Goal: Task Accomplishment & Management: Use online tool/utility

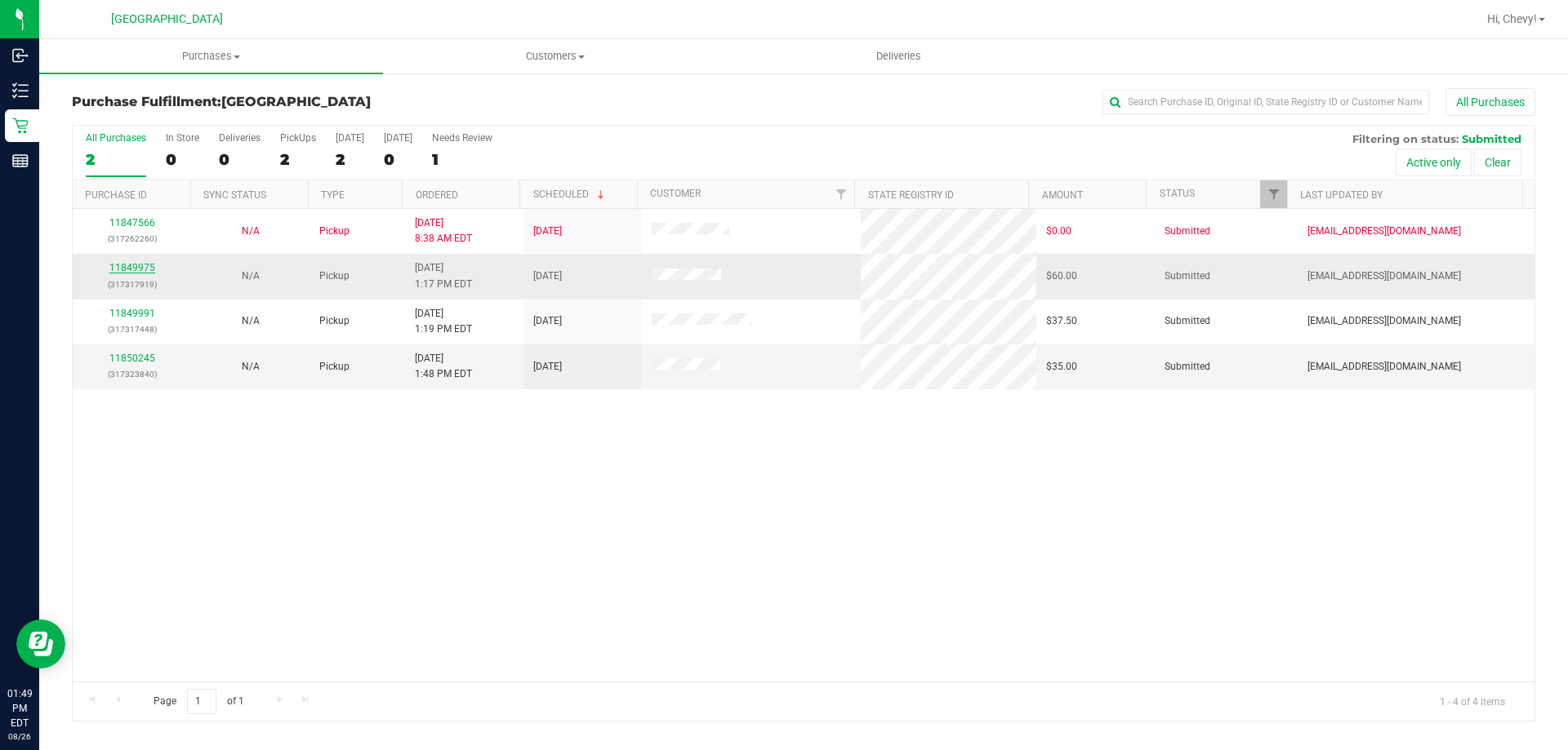
click at [123, 264] on link "11849975" at bounding box center [132, 268] width 45 height 12
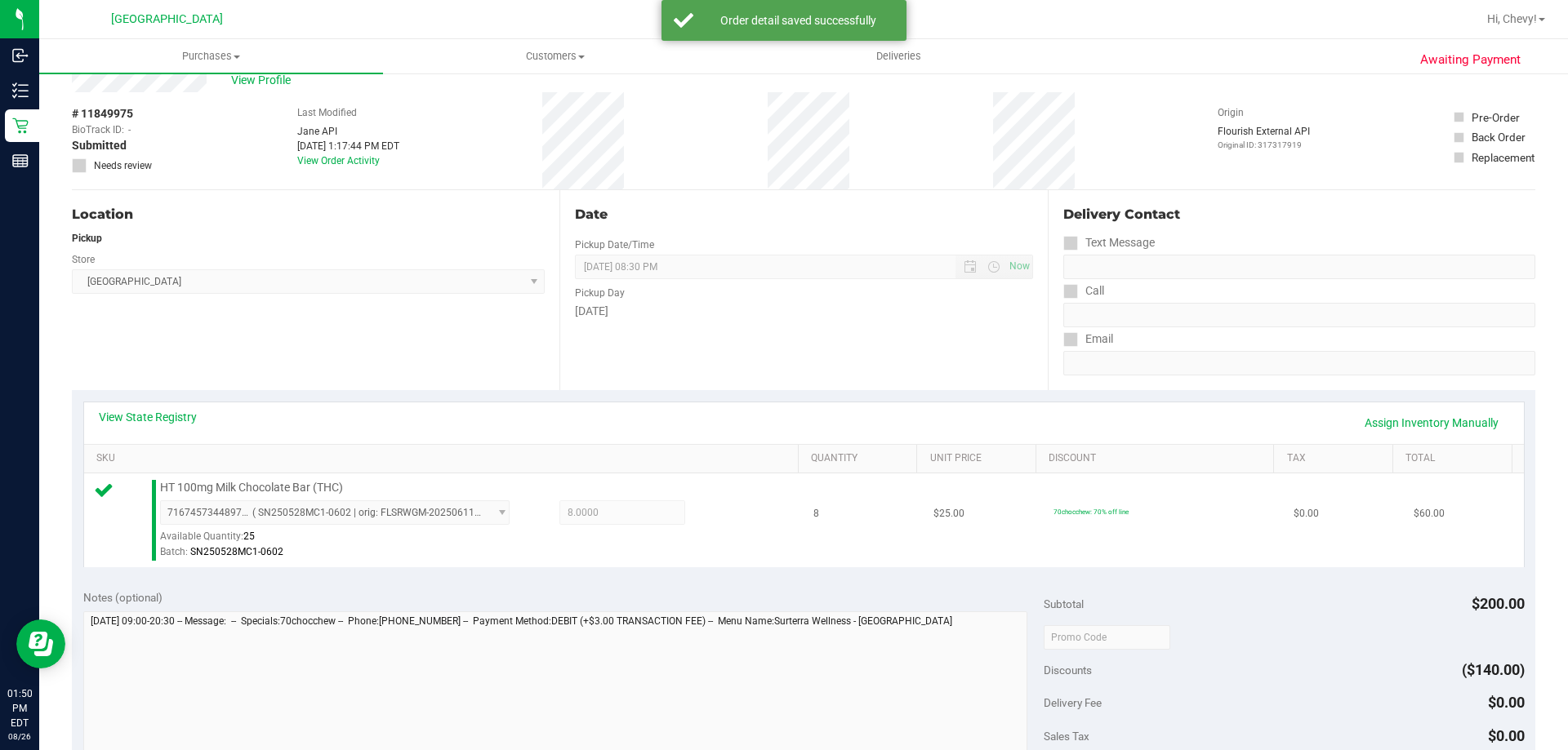
scroll to position [327, 0]
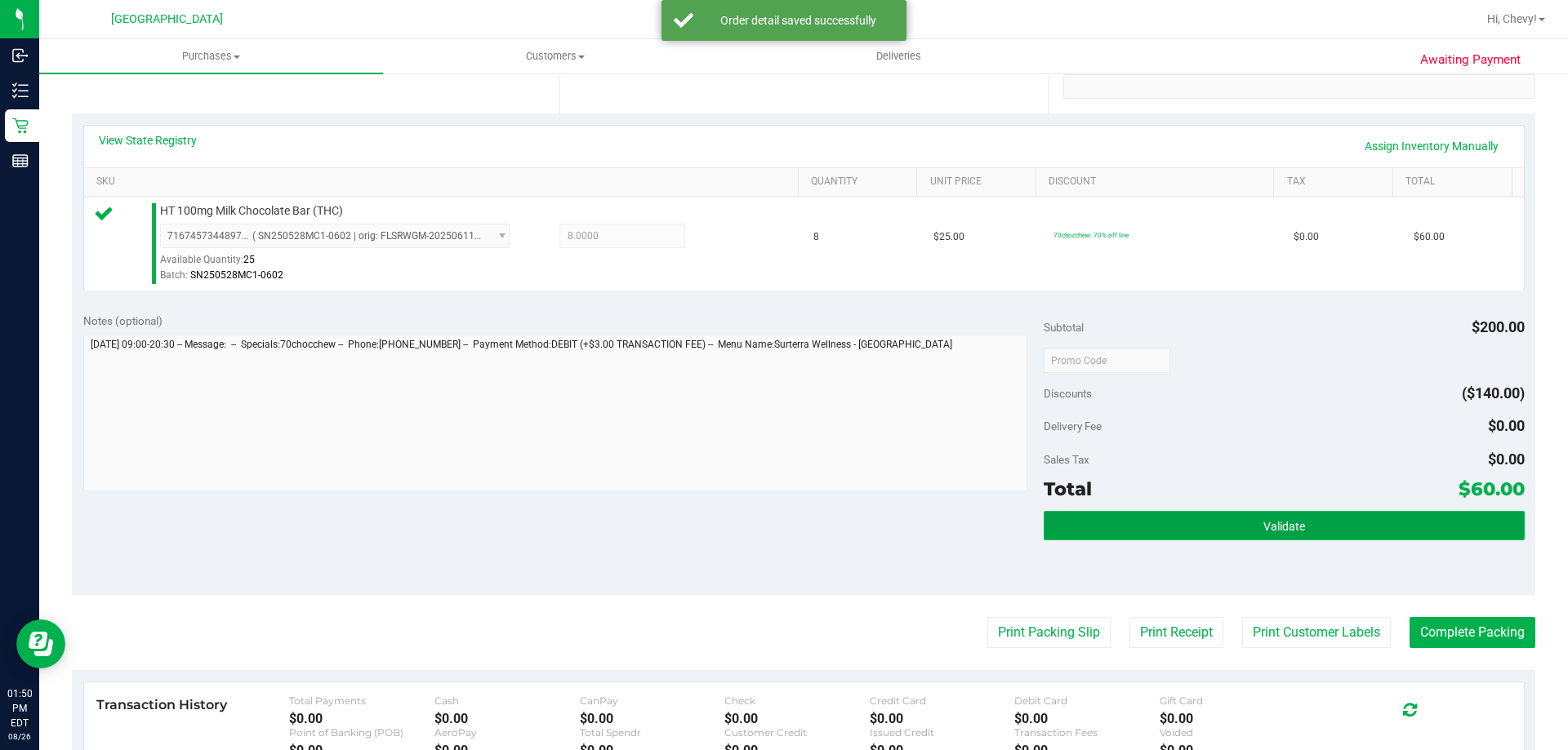
click at [1112, 523] on button "Validate" at bounding box center [1284, 526] width 480 height 30
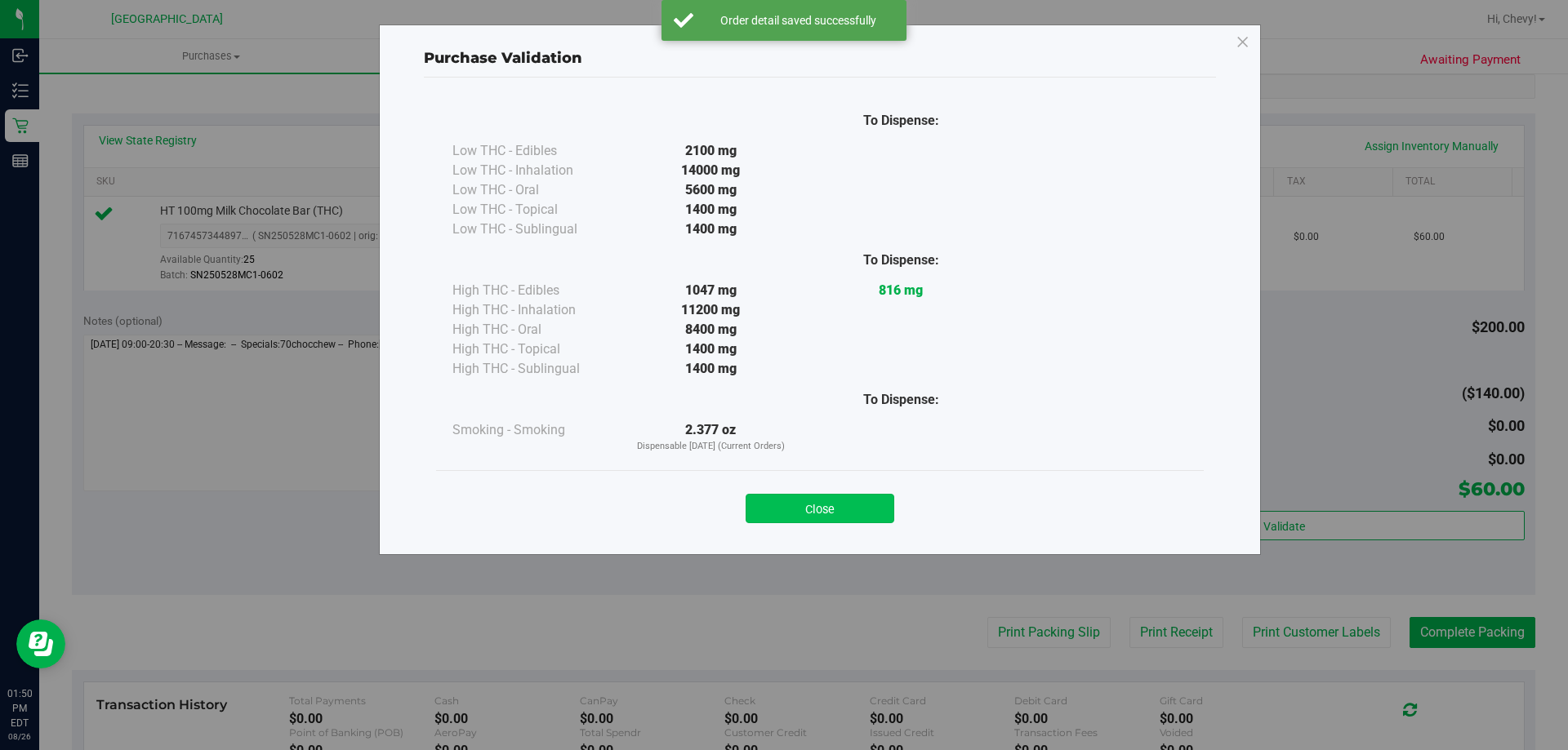
click at [835, 512] on button "Close" at bounding box center [820, 509] width 149 height 30
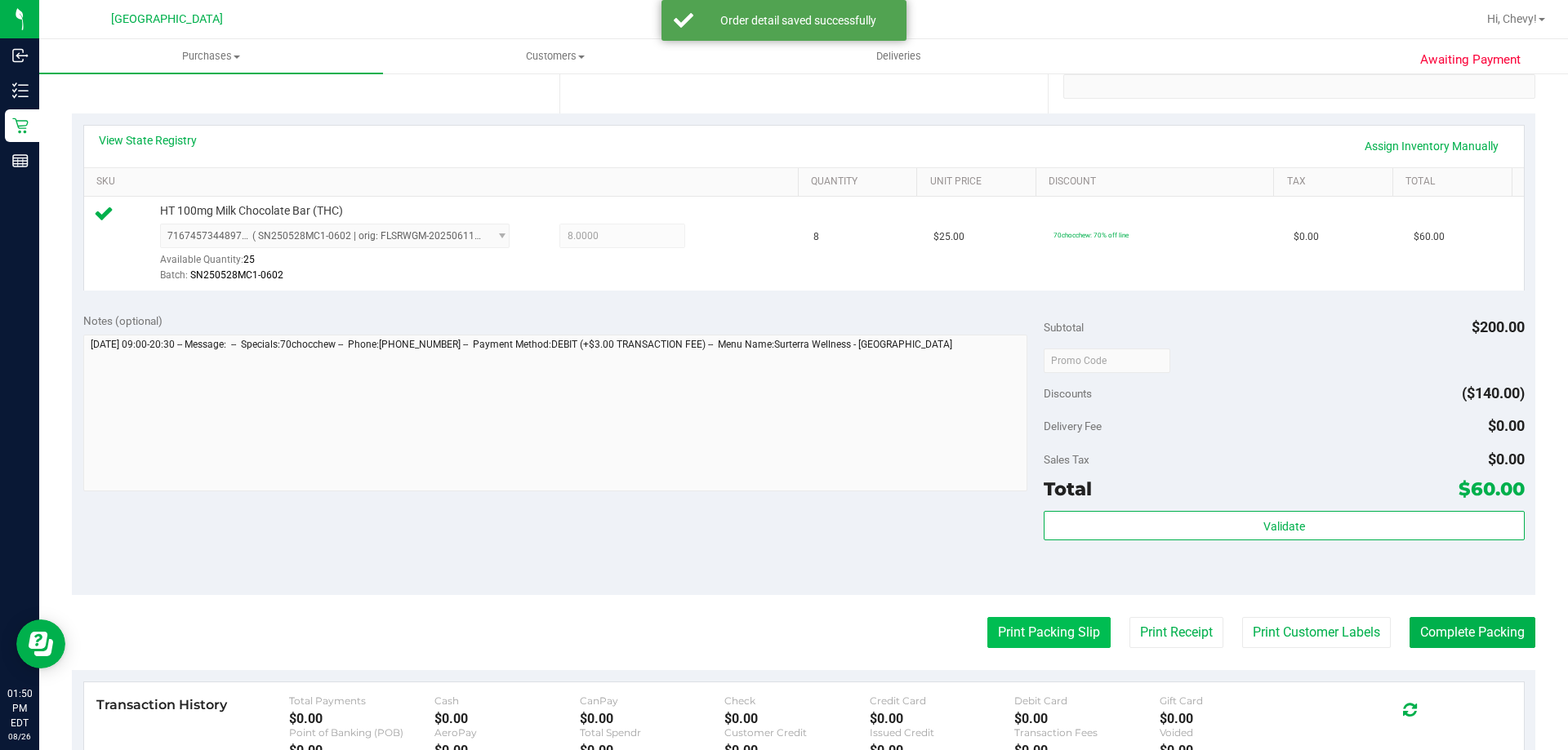
click at [1039, 639] on button "Print Packing Slip" at bounding box center [1049, 632] width 123 height 31
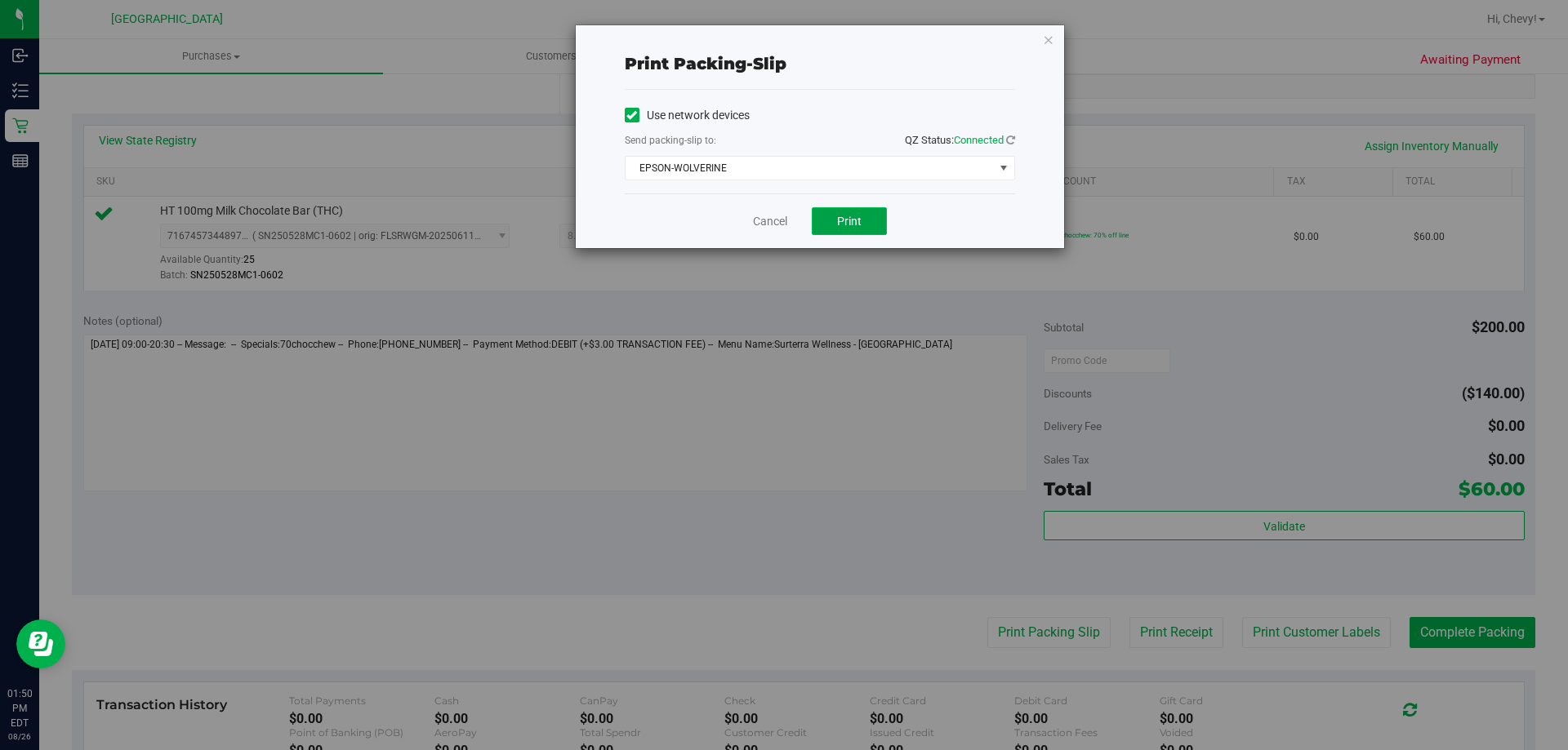
click at [864, 225] on button "Print" at bounding box center [849, 221] width 75 height 28
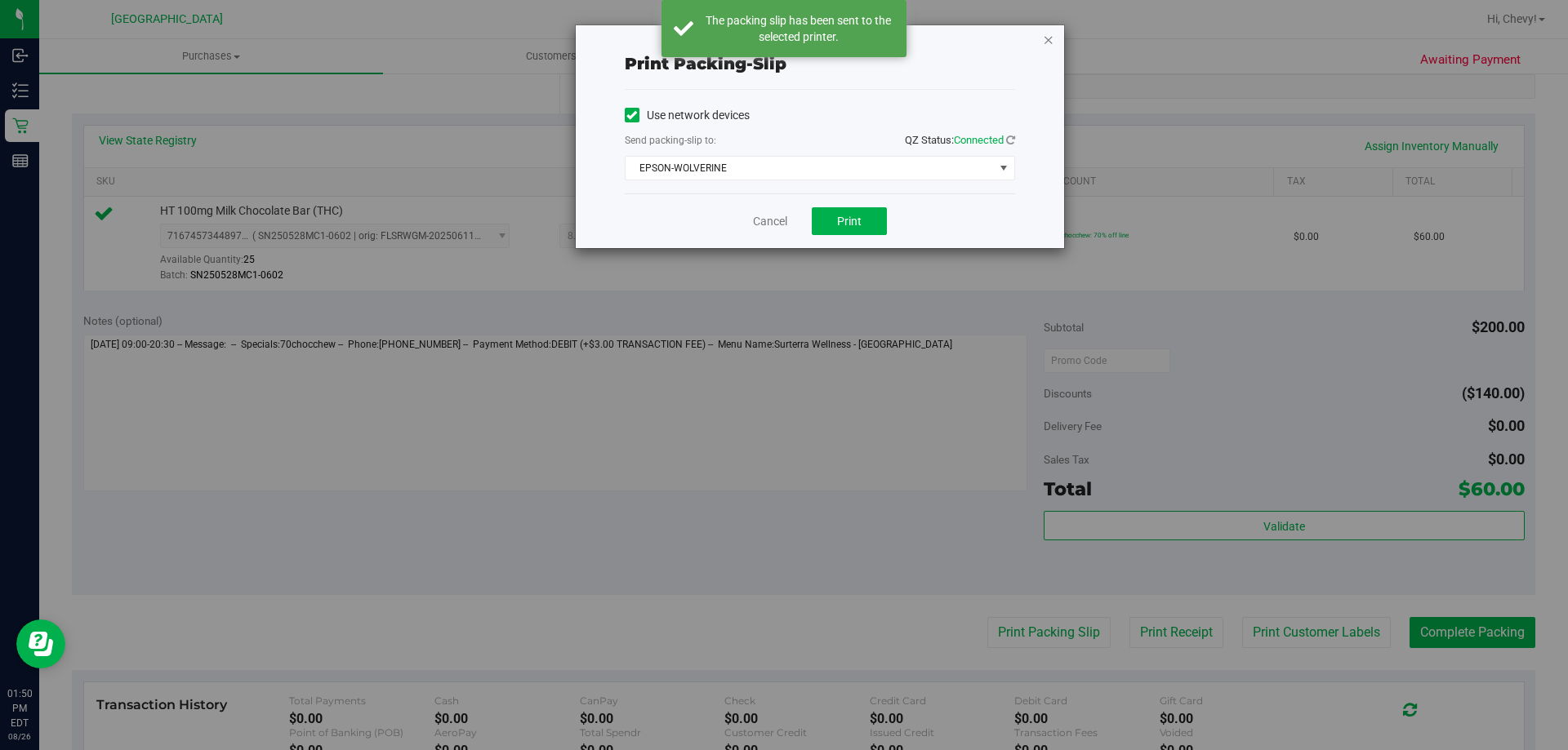
click at [1047, 40] on icon "button" at bounding box center [1049, 39] width 12 height 20
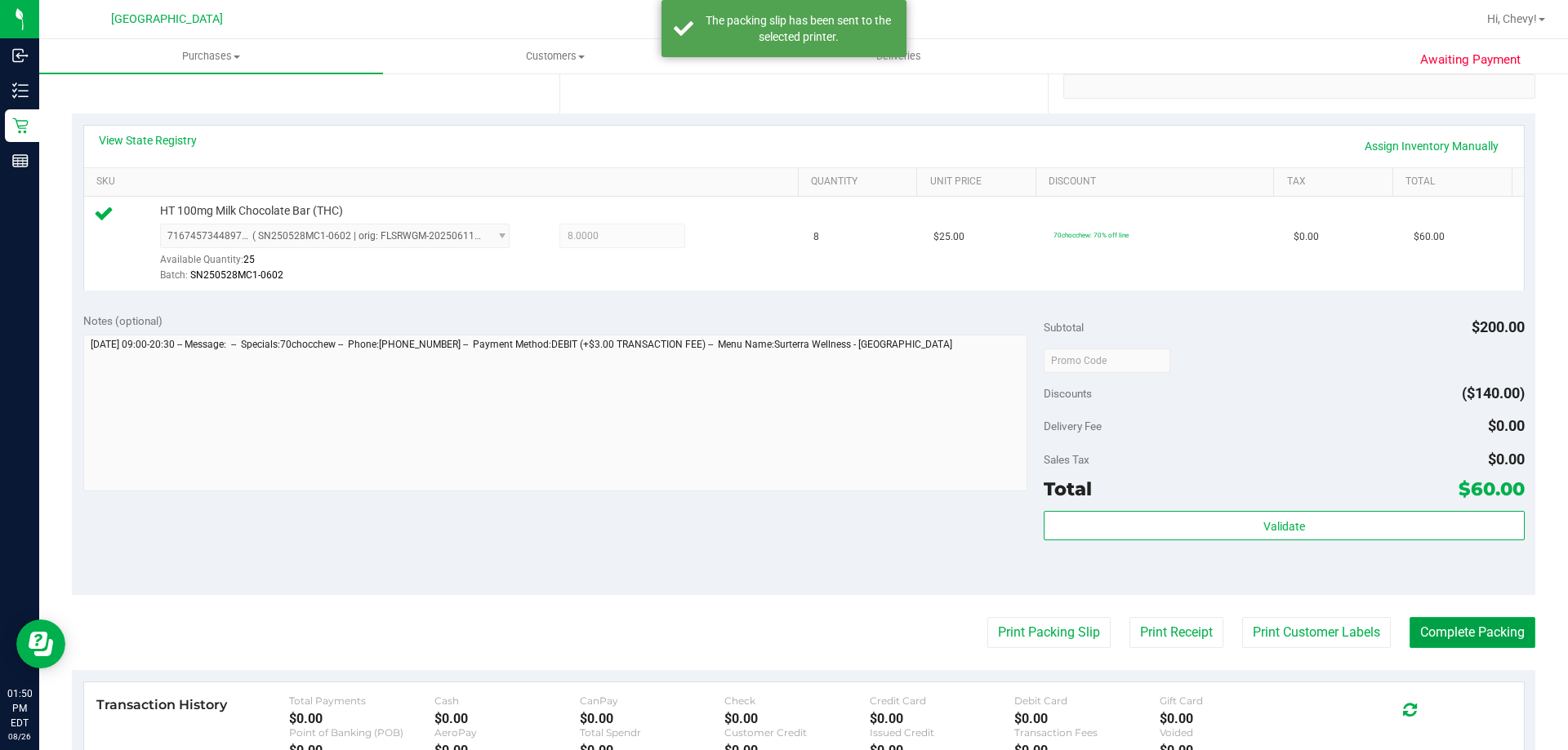
click at [1499, 635] on button "Complete Packing" at bounding box center [1472, 632] width 125 height 31
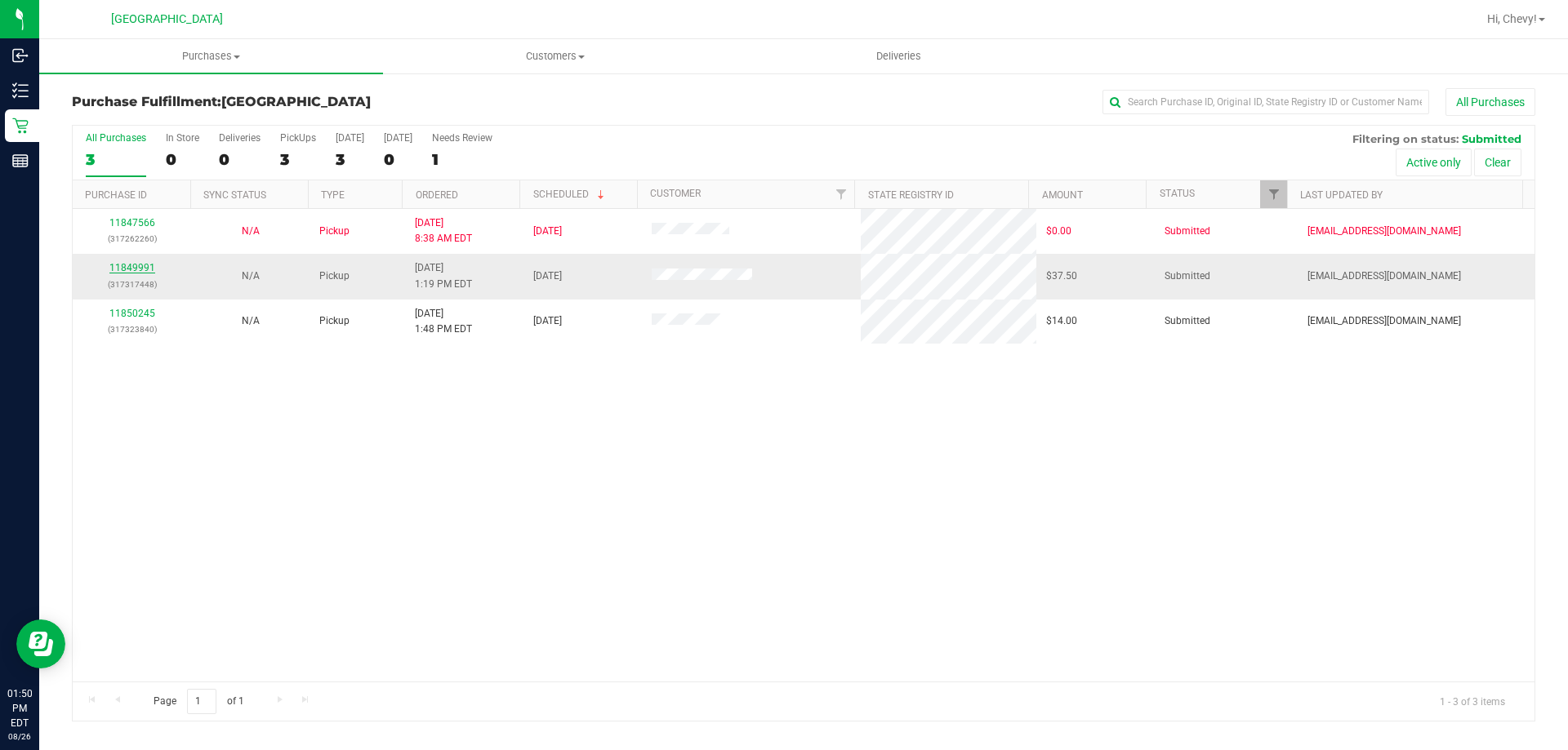
click at [145, 262] on link "11849991" at bounding box center [132, 268] width 45 height 12
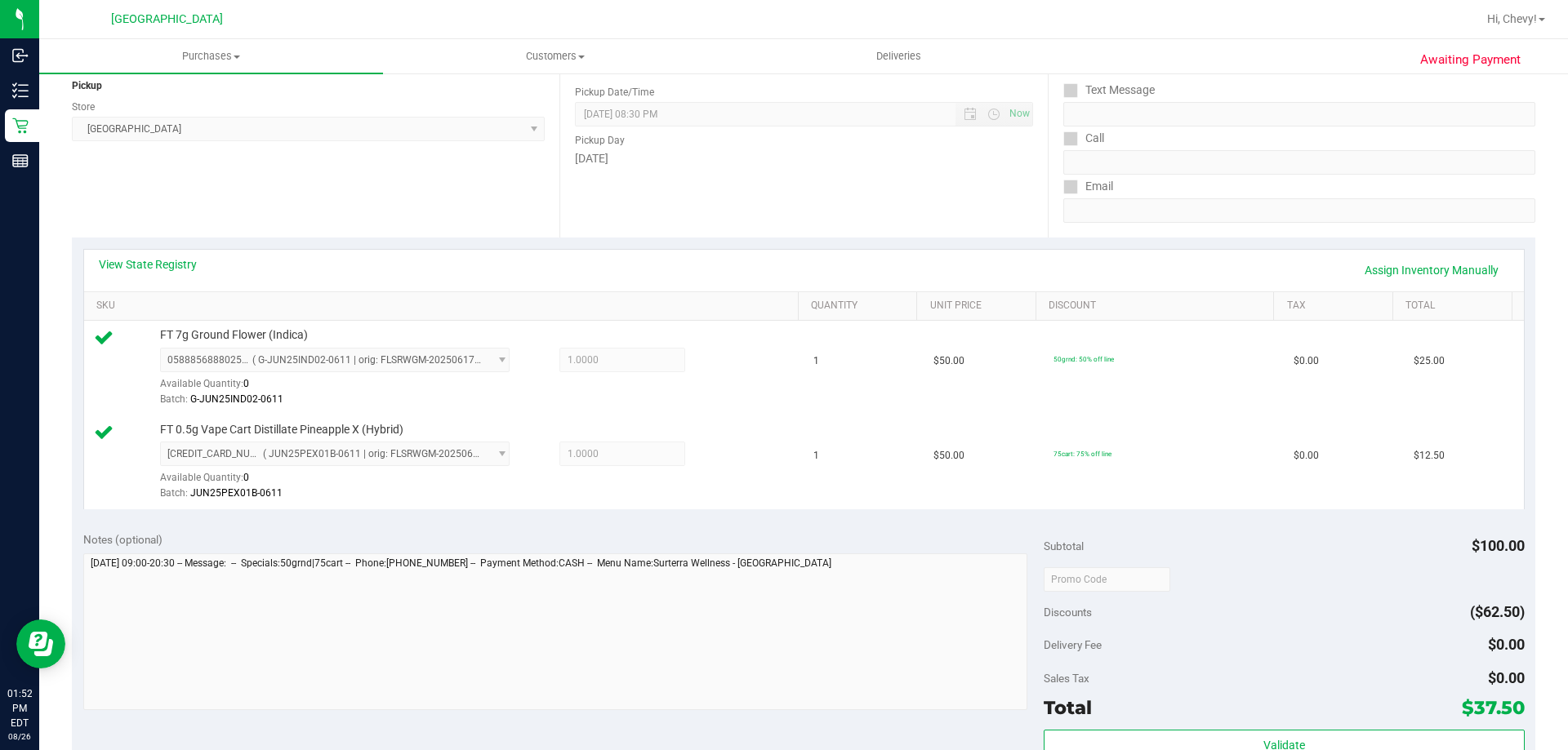
scroll to position [489, 0]
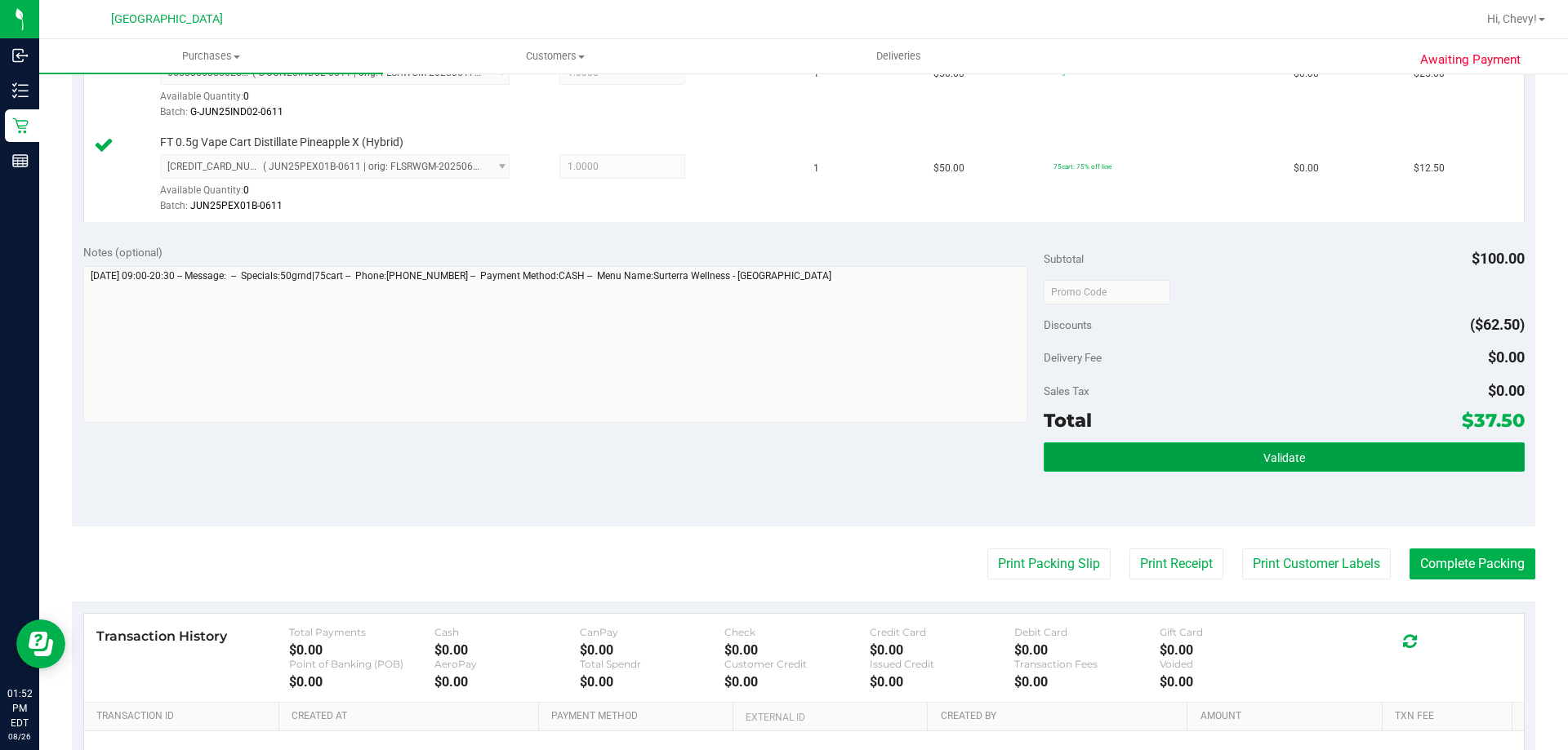
click at [1227, 449] on button "Validate" at bounding box center [1284, 457] width 480 height 30
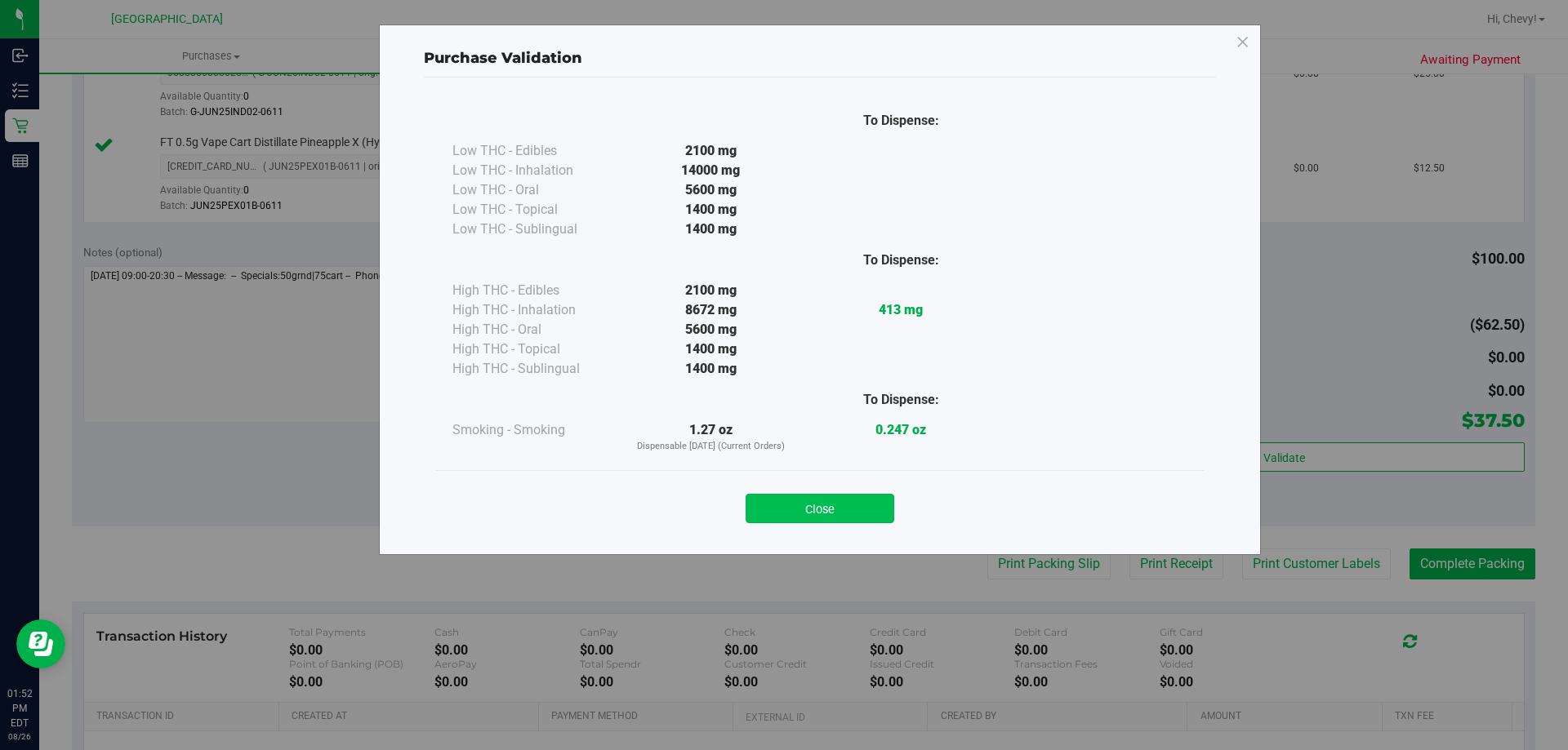
click at [816, 503] on button "Close" at bounding box center [820, 509] width 149 height 30
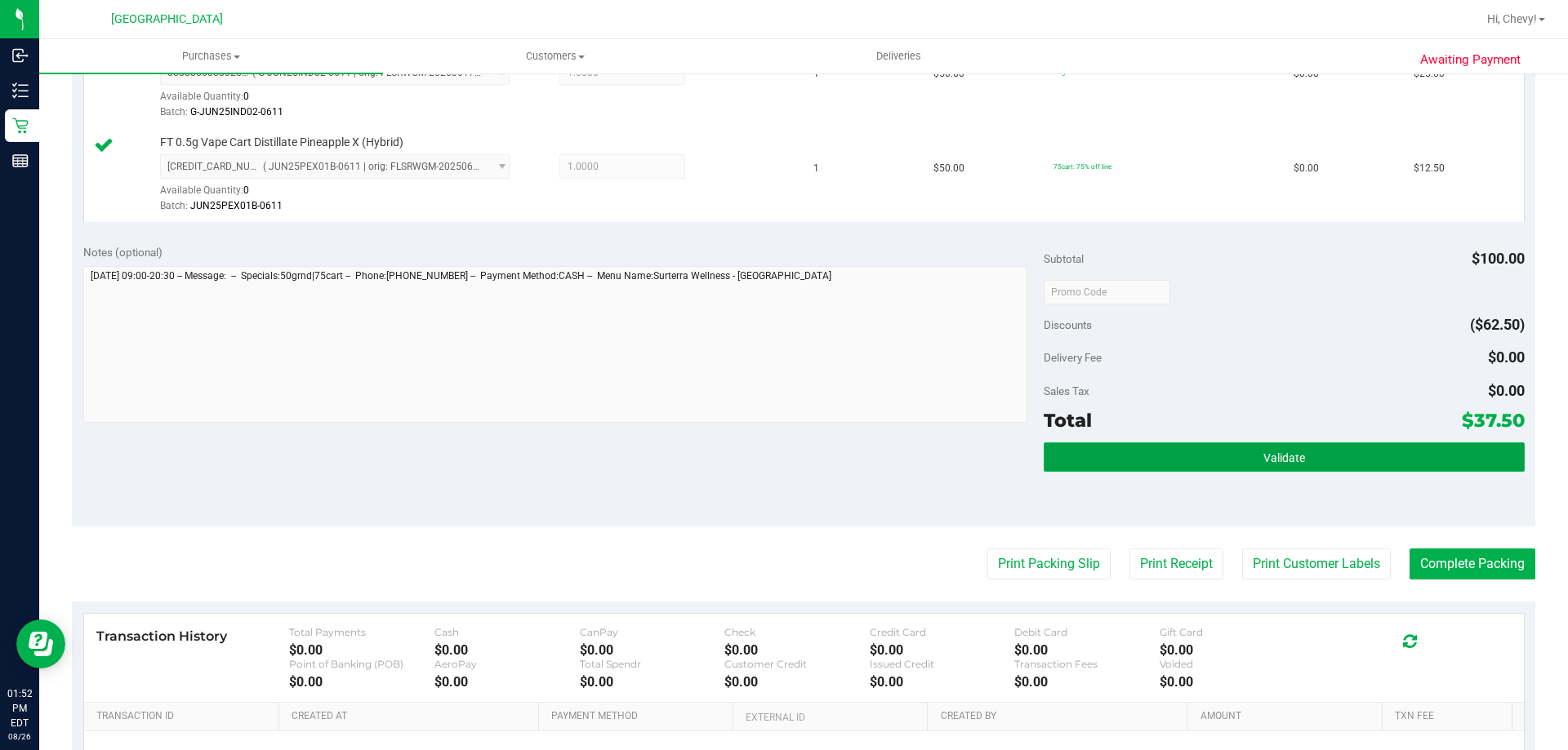
click at [1387, 456] on button "Validate" at bounding box center [1284, 457] width 480 height 30
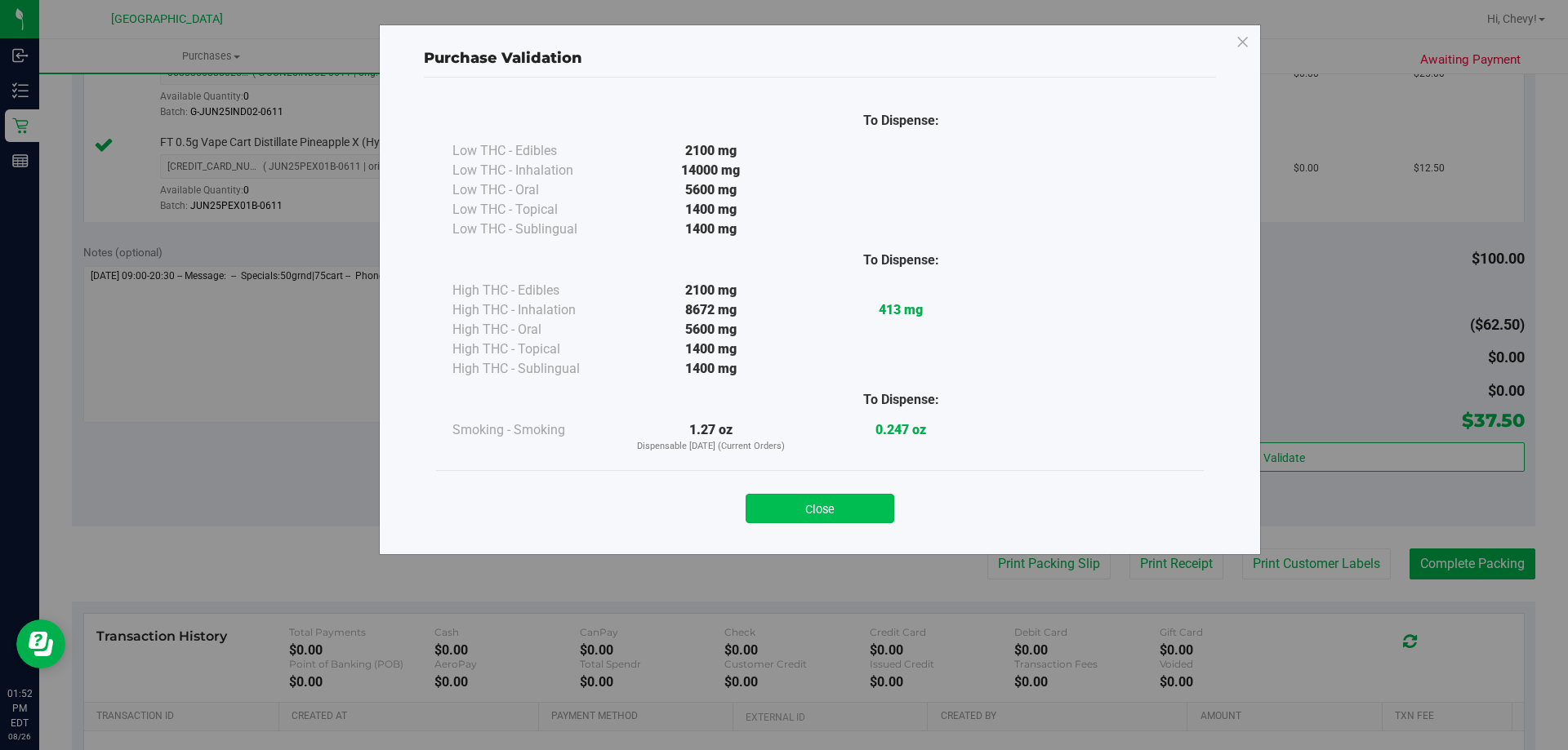
click at [848, 509] on button "Close" at bounding box center [820, 509] width 149 height 30
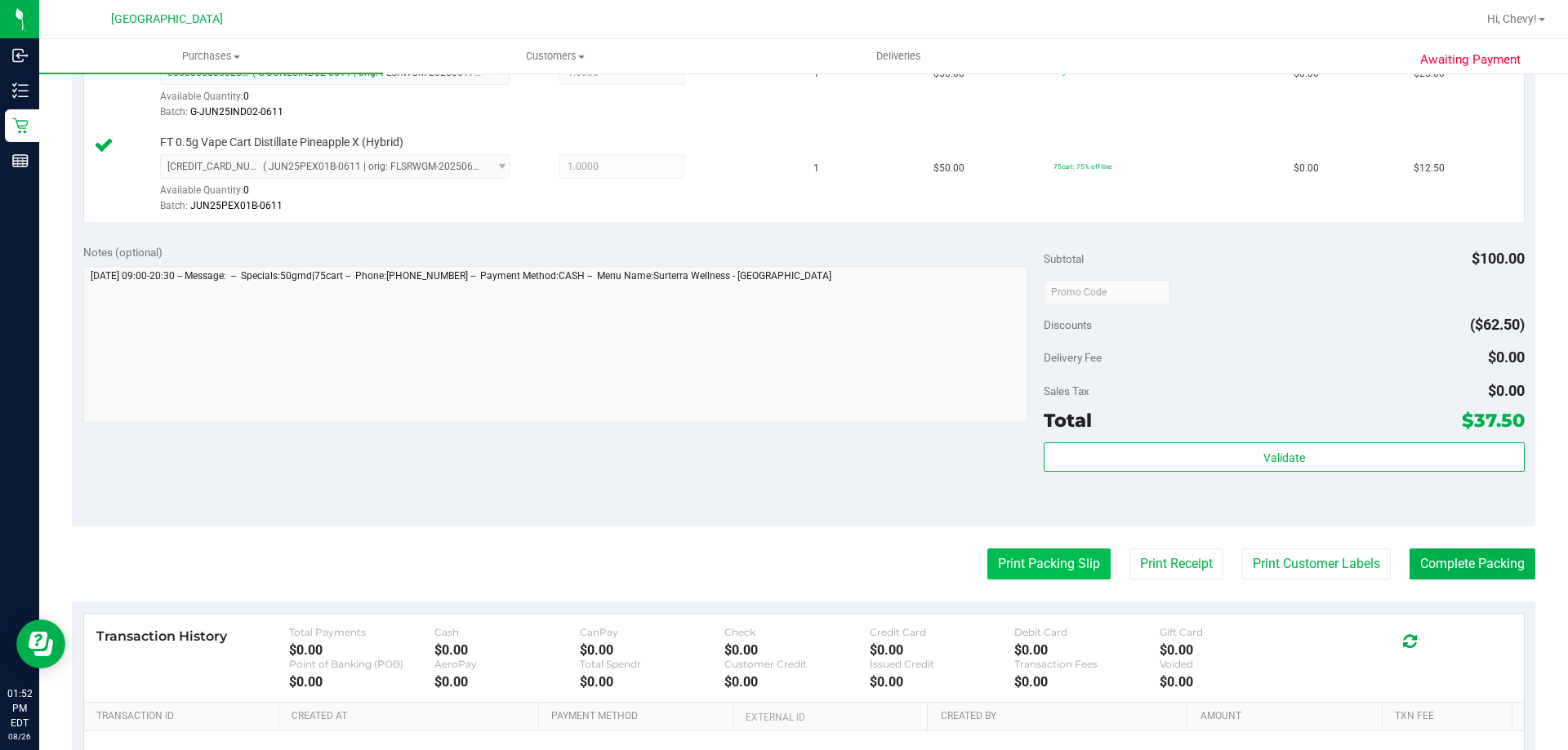
click at [1066, 571] on button "Print Packing Slip" at bounding box center [1049, 563] width 123 height 31
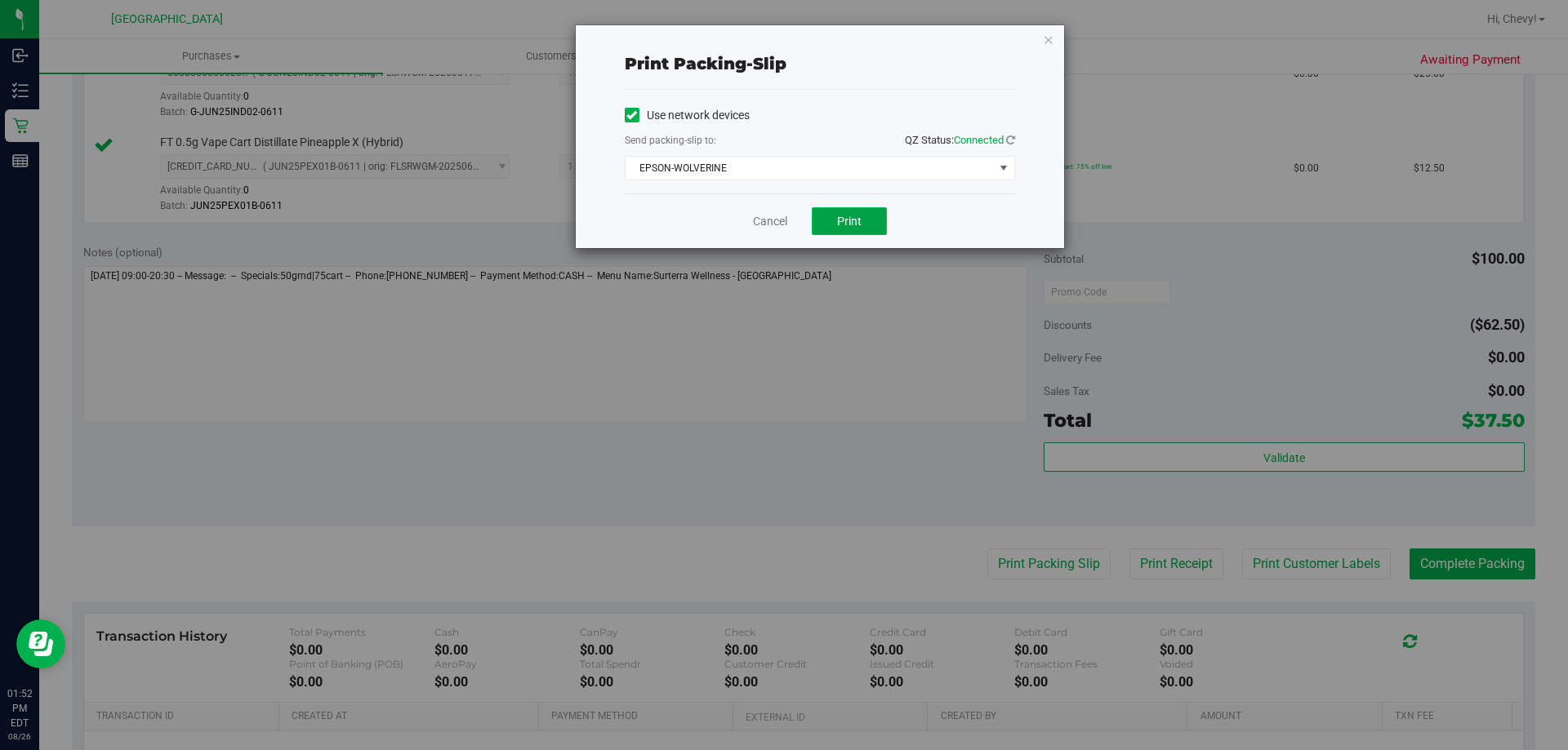
click at [834, 217] on button "Print" at bounding box center [849, 221] width 75 height 28
click at [1046, 43] on icon "button" at bounding box center [1049, 39] width 12 height 20
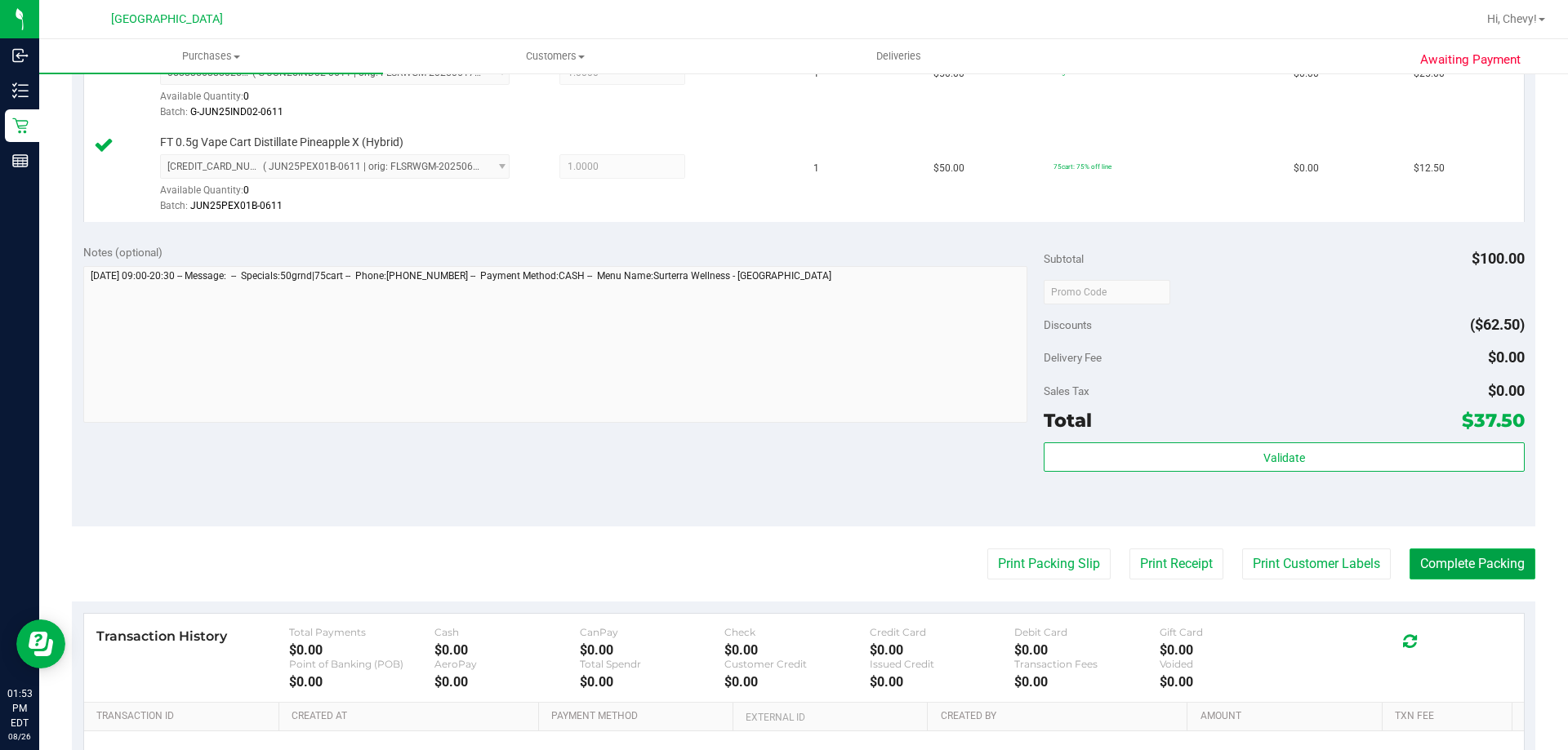
click at [1455, 570] on button "Complete Packing" at bounding box center [1472, 563] width 125 height 31
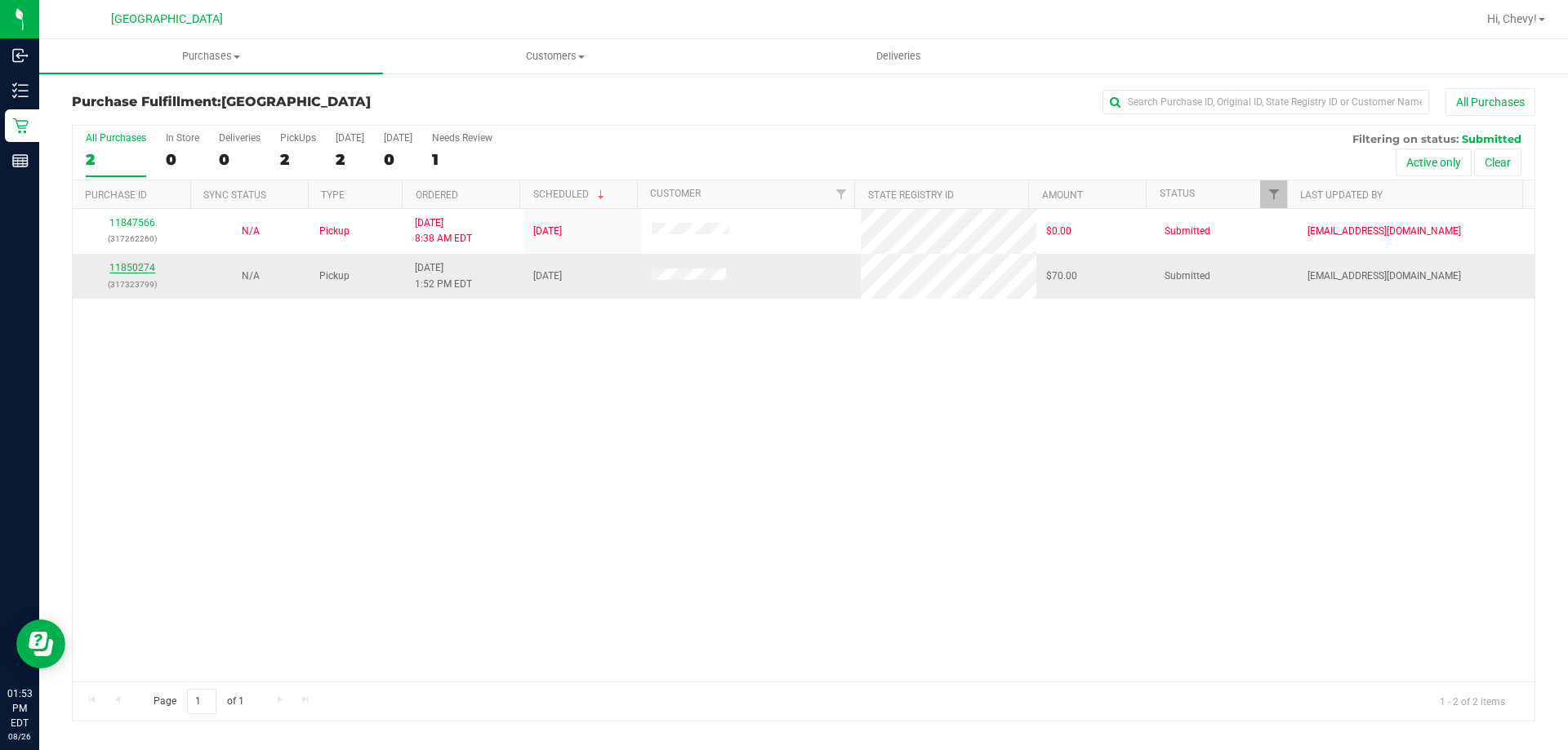
click at [143, 270] on link "11850274" at bounding box center [132, 268] width 45 height 12
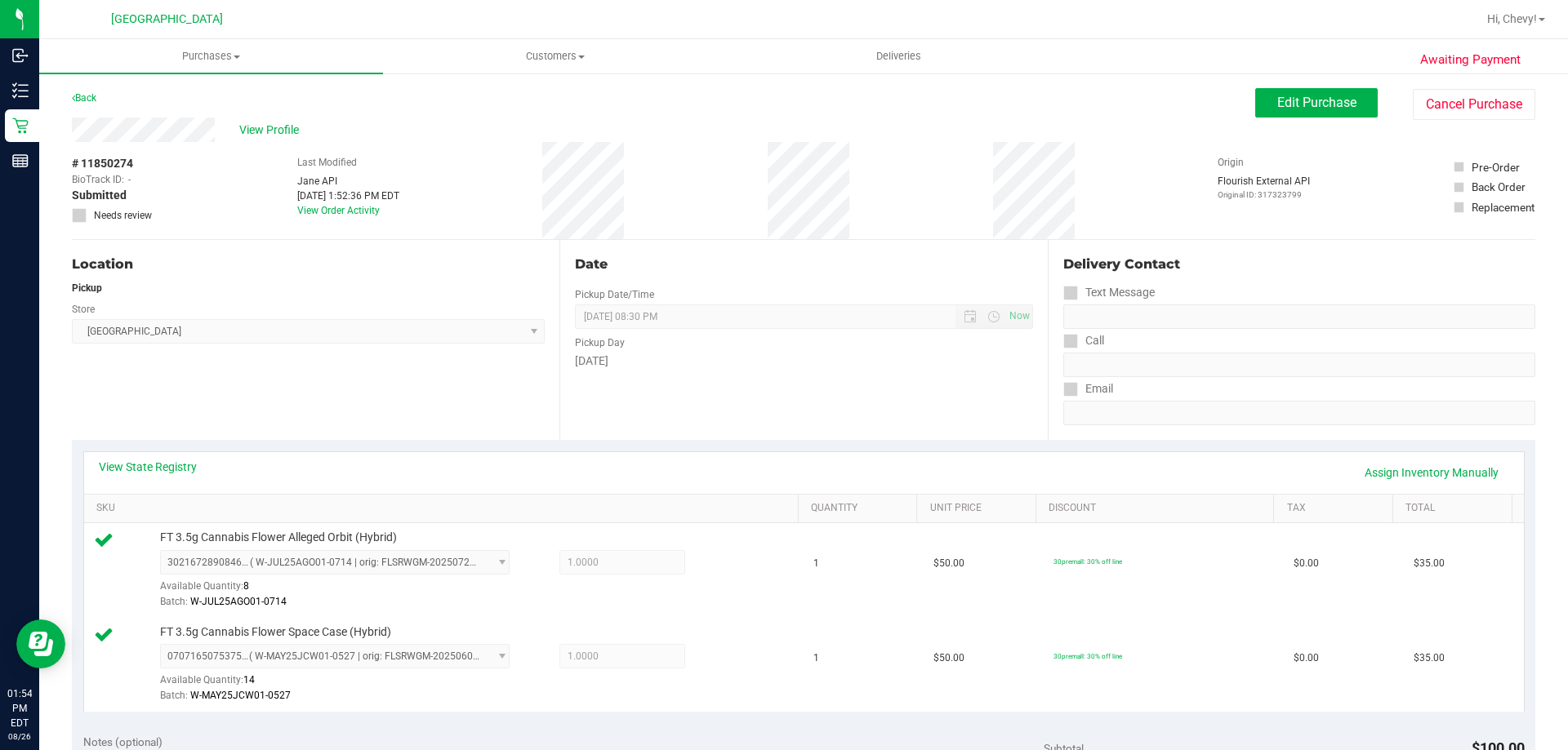
scroll to position [245, 0]
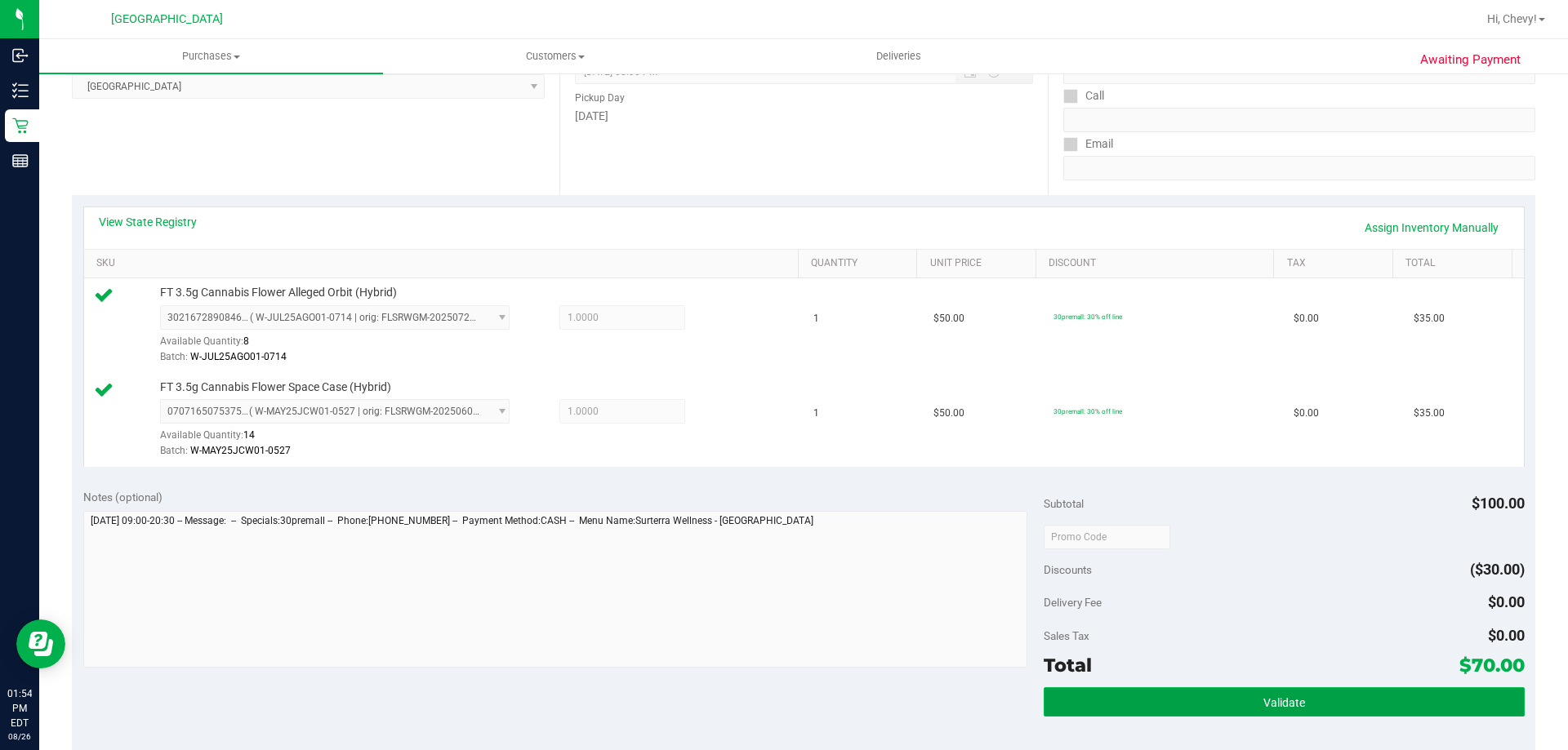
click at [1337, 698] on button "Validate" at bounding box center [1284, 703] width 480 height 30
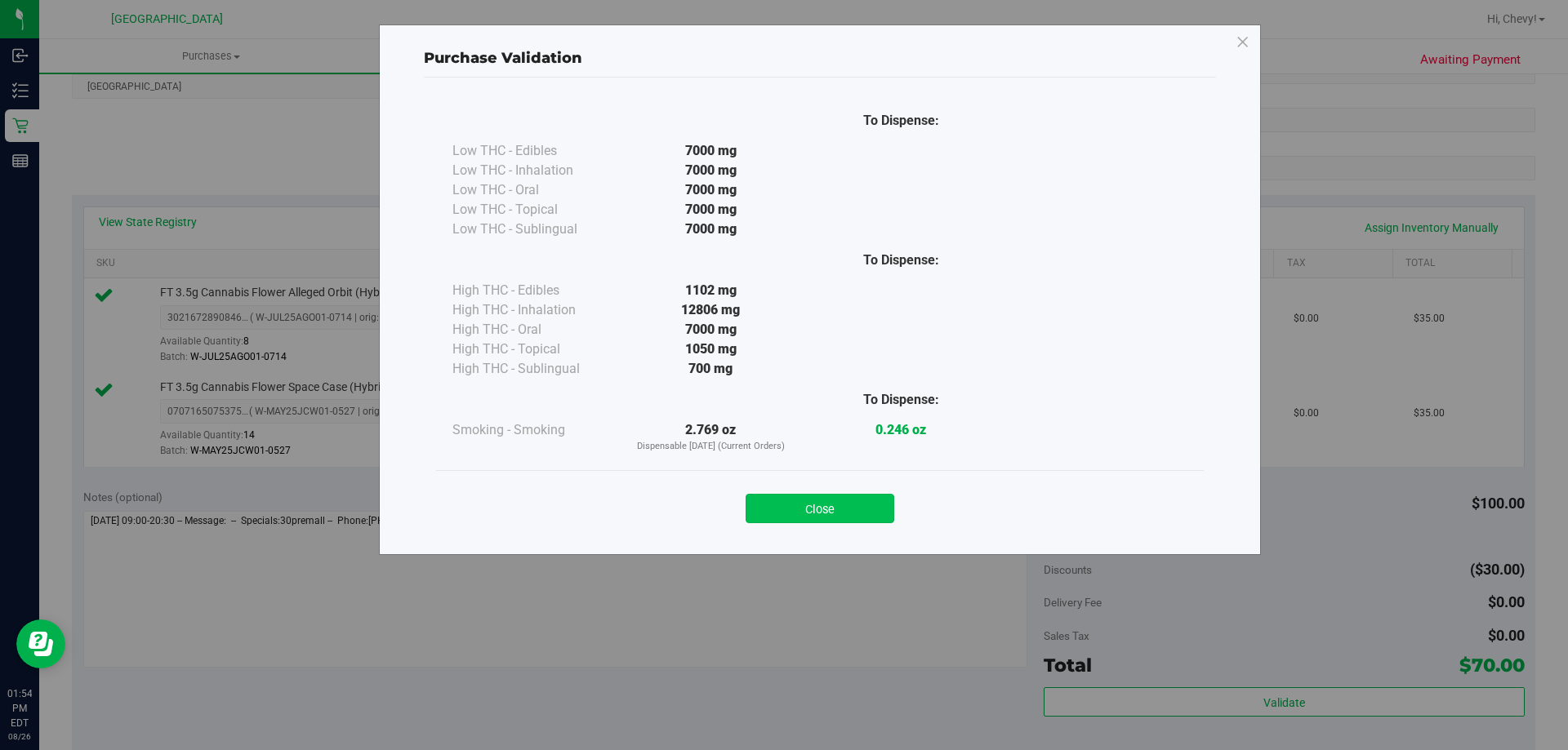
click at [834, 516] on button "Close" at bounding box center [820, 509] width 149 height 30
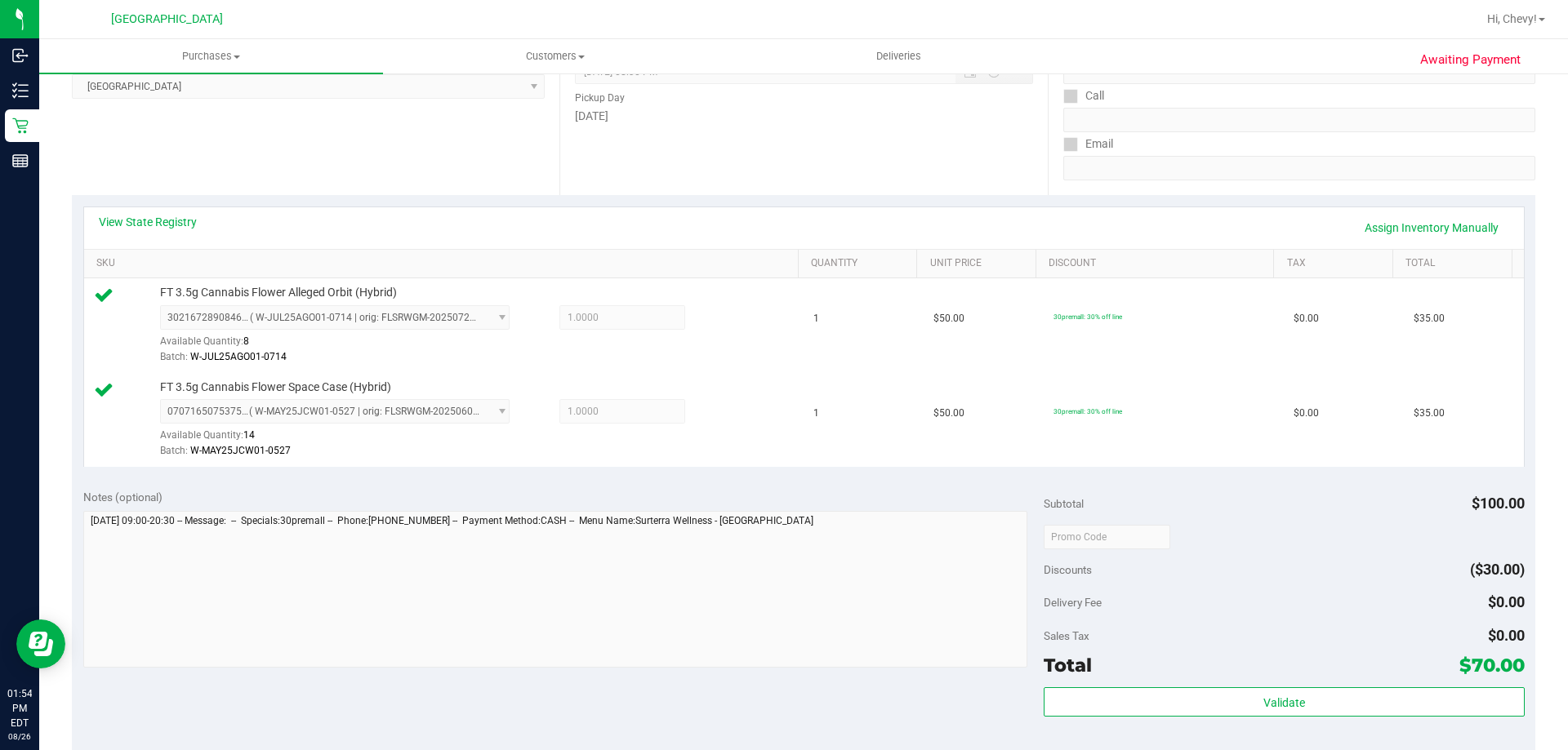
scroll to position [571, 0]
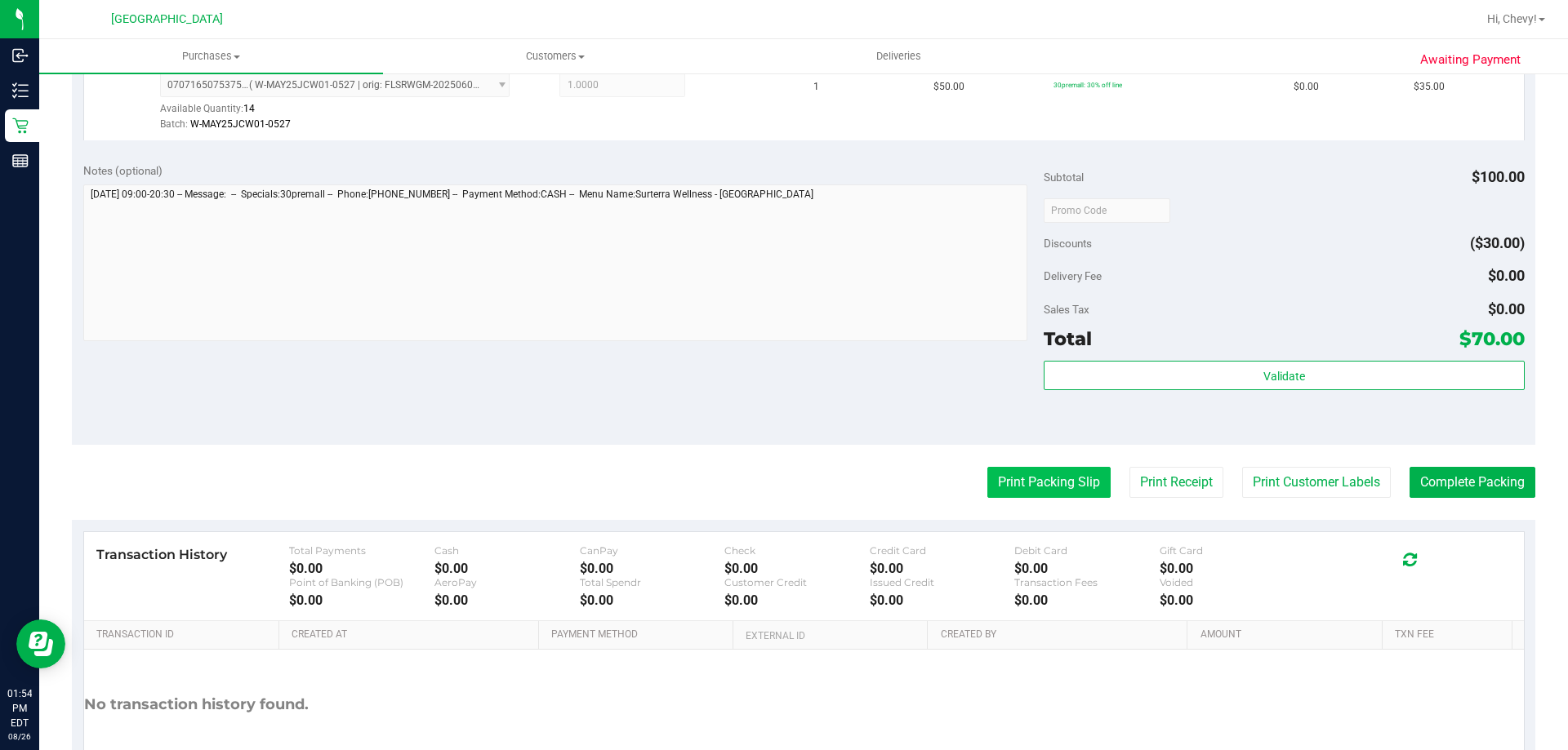
click at [1024, 494] on button "Print Packing Slip" at bounding box center [1049, 482] width 123 height 31
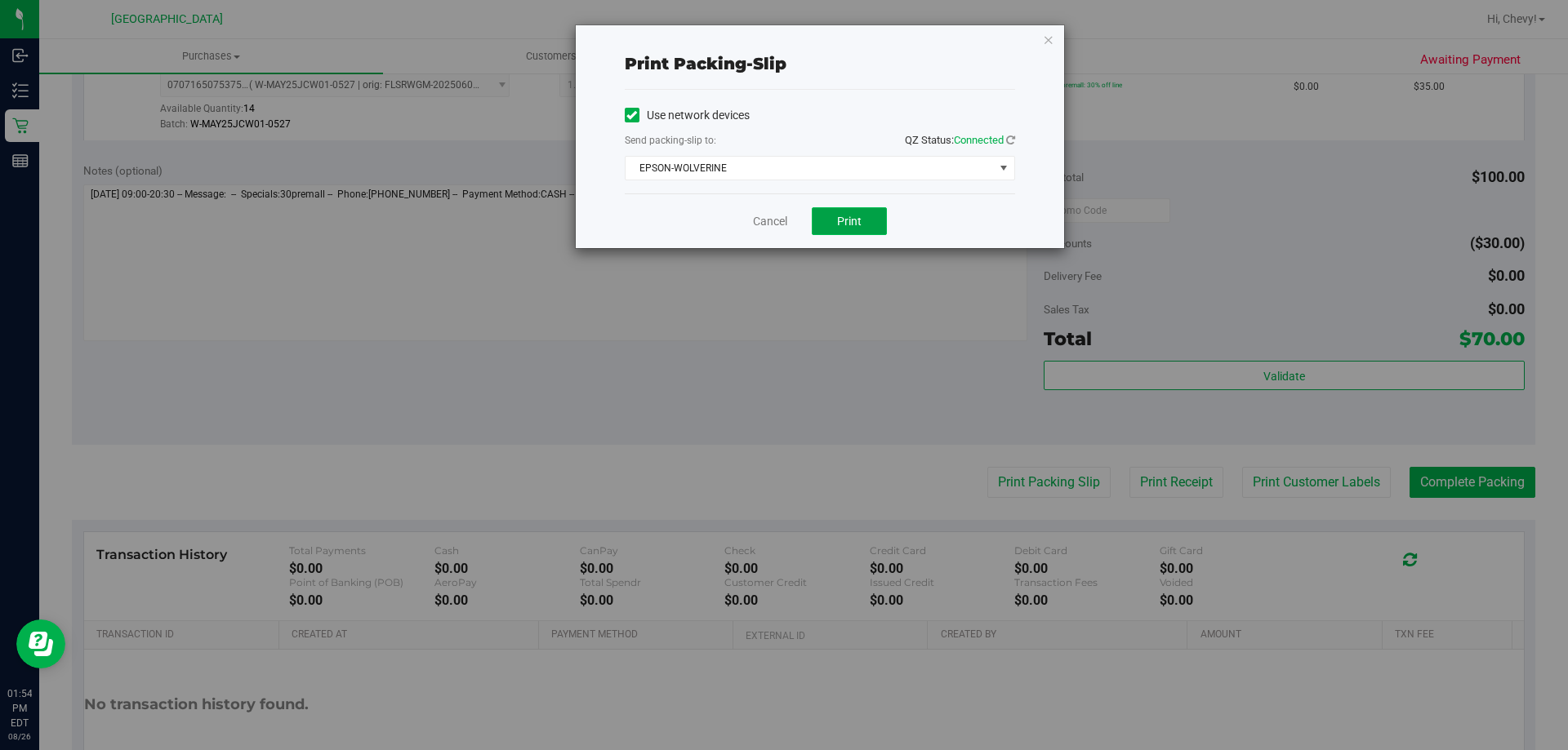
click at [859, 224] on span "Print" at bounding box center [849, 221] width 25 height 13
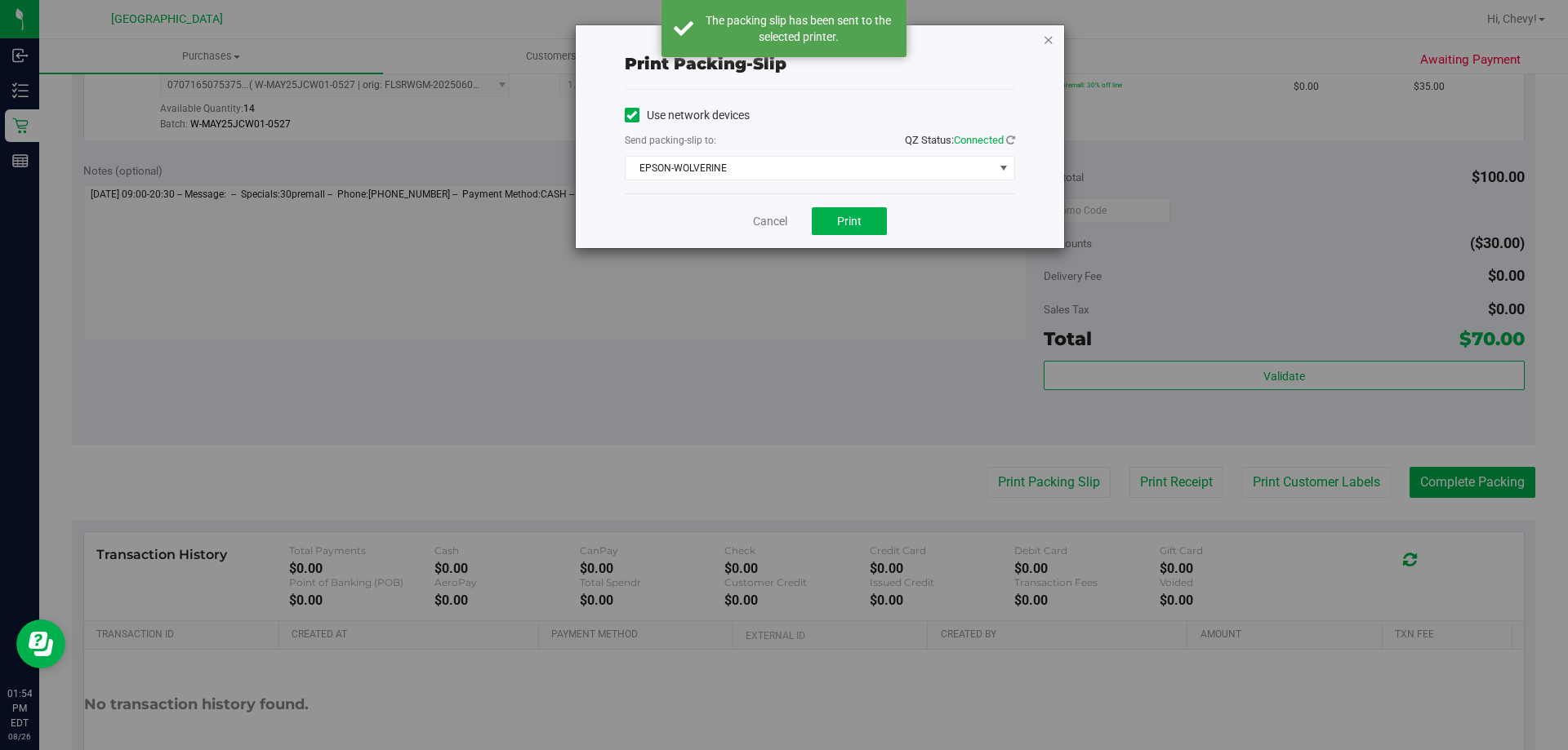
click at [1045, 39] on icon "button" at bounding box center [1049, 39] width 12 height 20
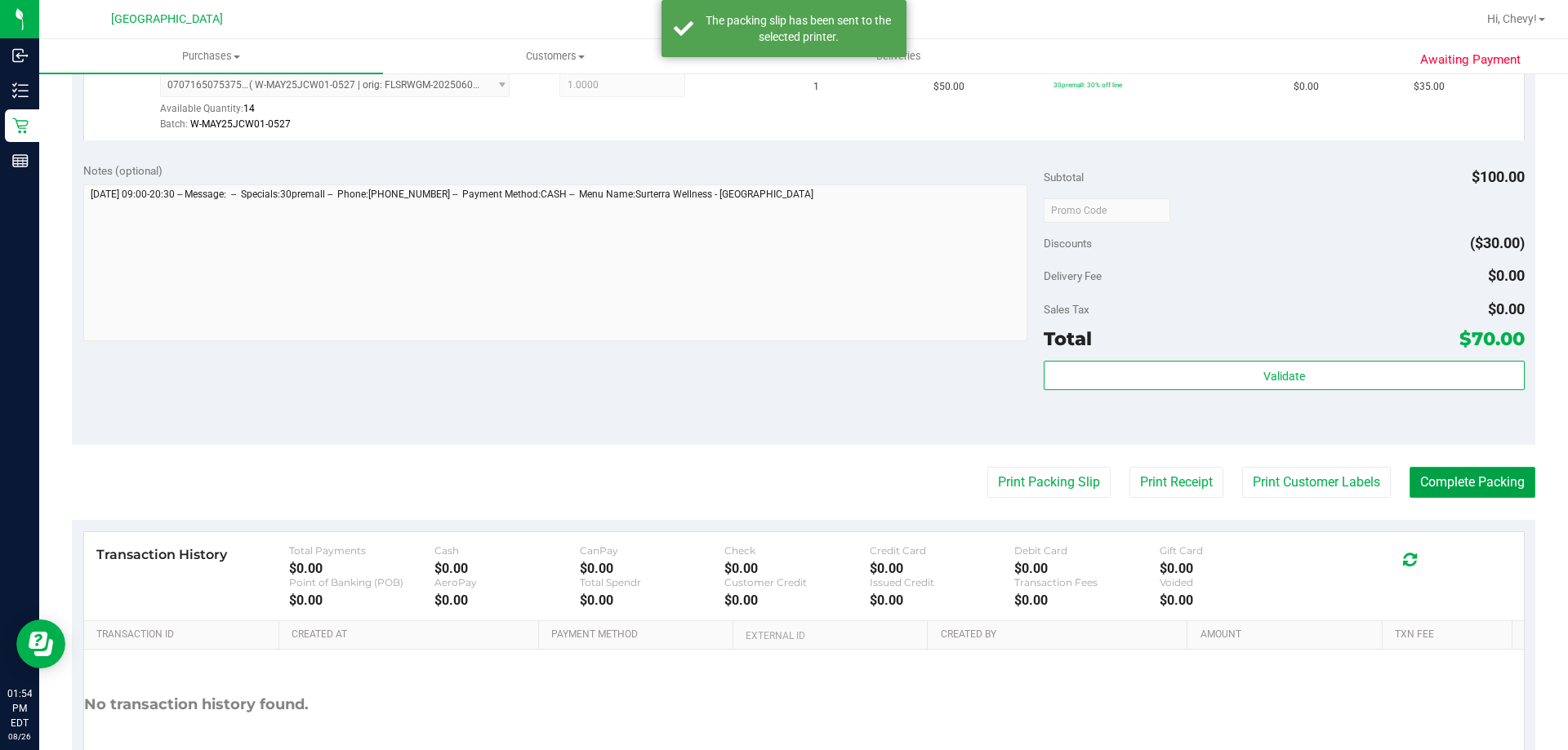
click at [1464, 480] on button "Complete Packing" at bounding box center [1472, 482] width 125 height 31
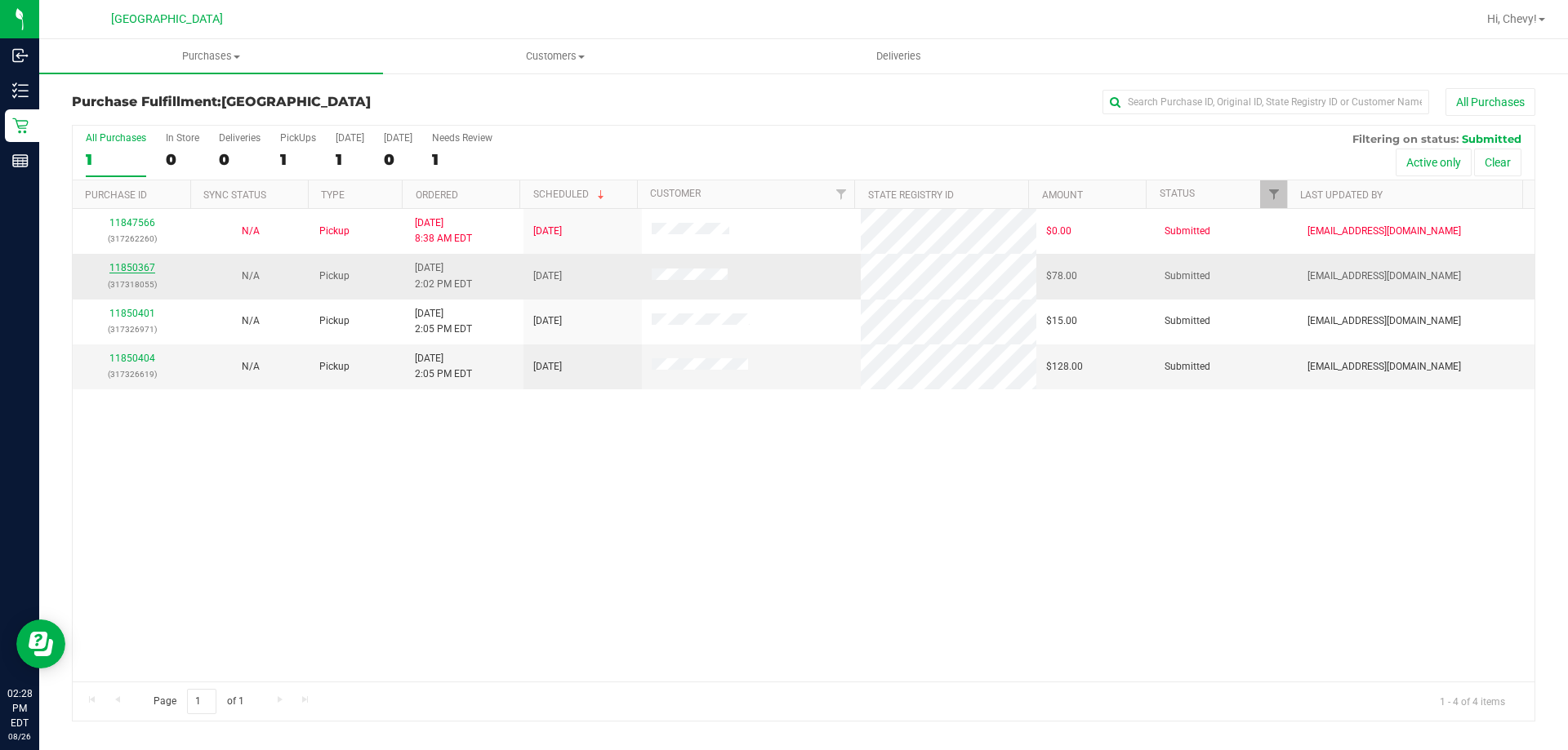
click at [148, 264] on link "11850367" at bounding box center [132, 268] width 45 height 12
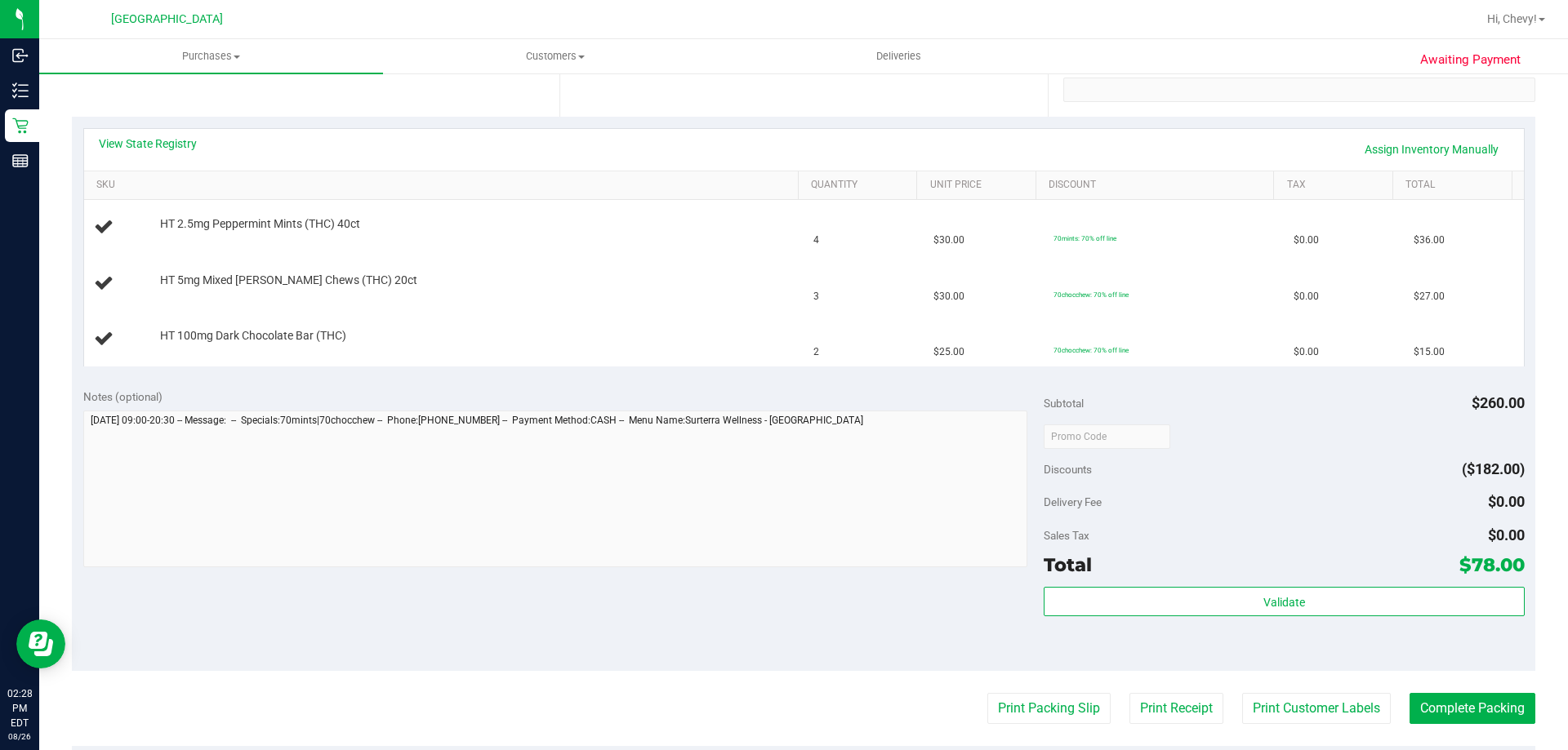
scroll to position [327, 0]
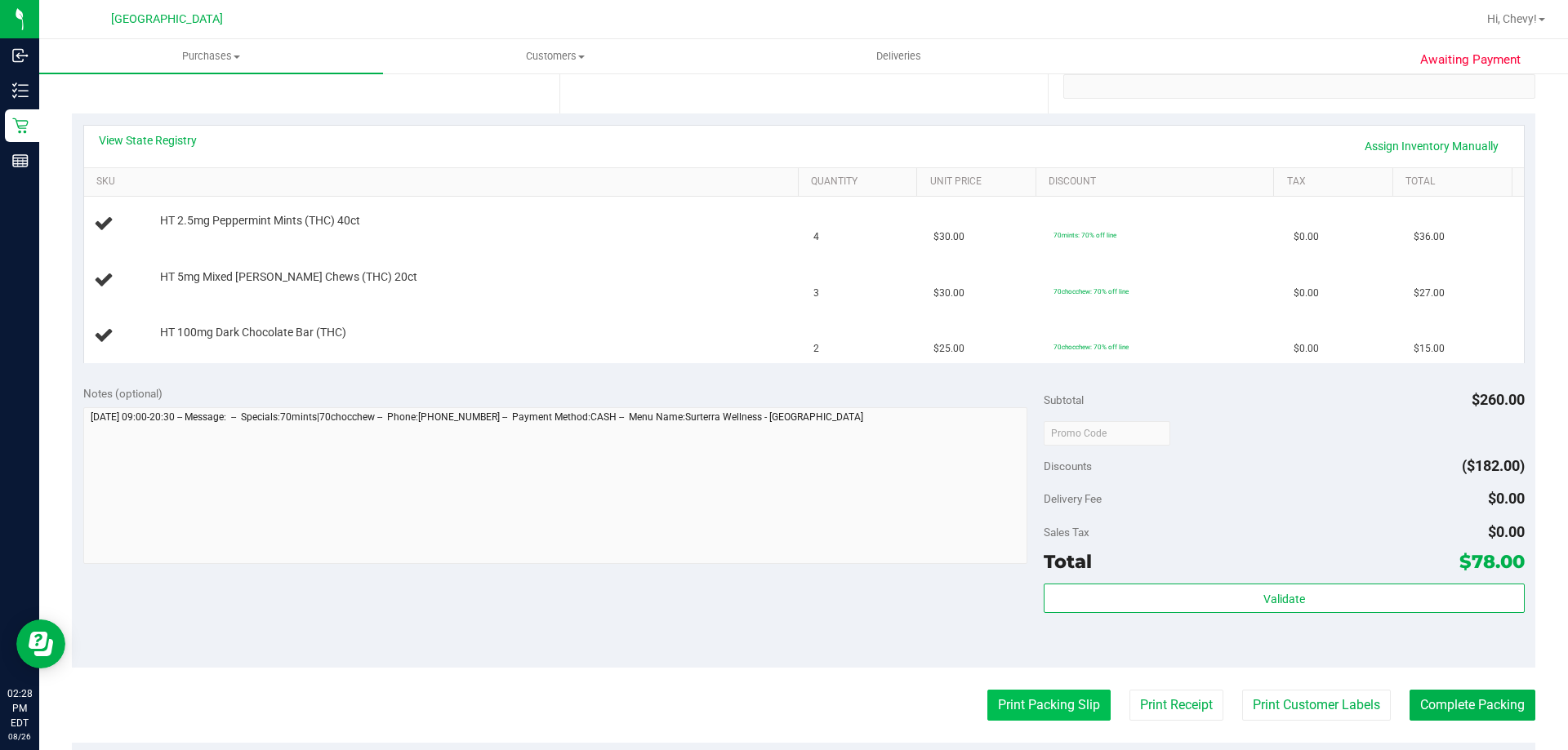
click at [1062, 703] on button "Print Packing Slip" at bounding box center [1049, 705] width 123 height 31
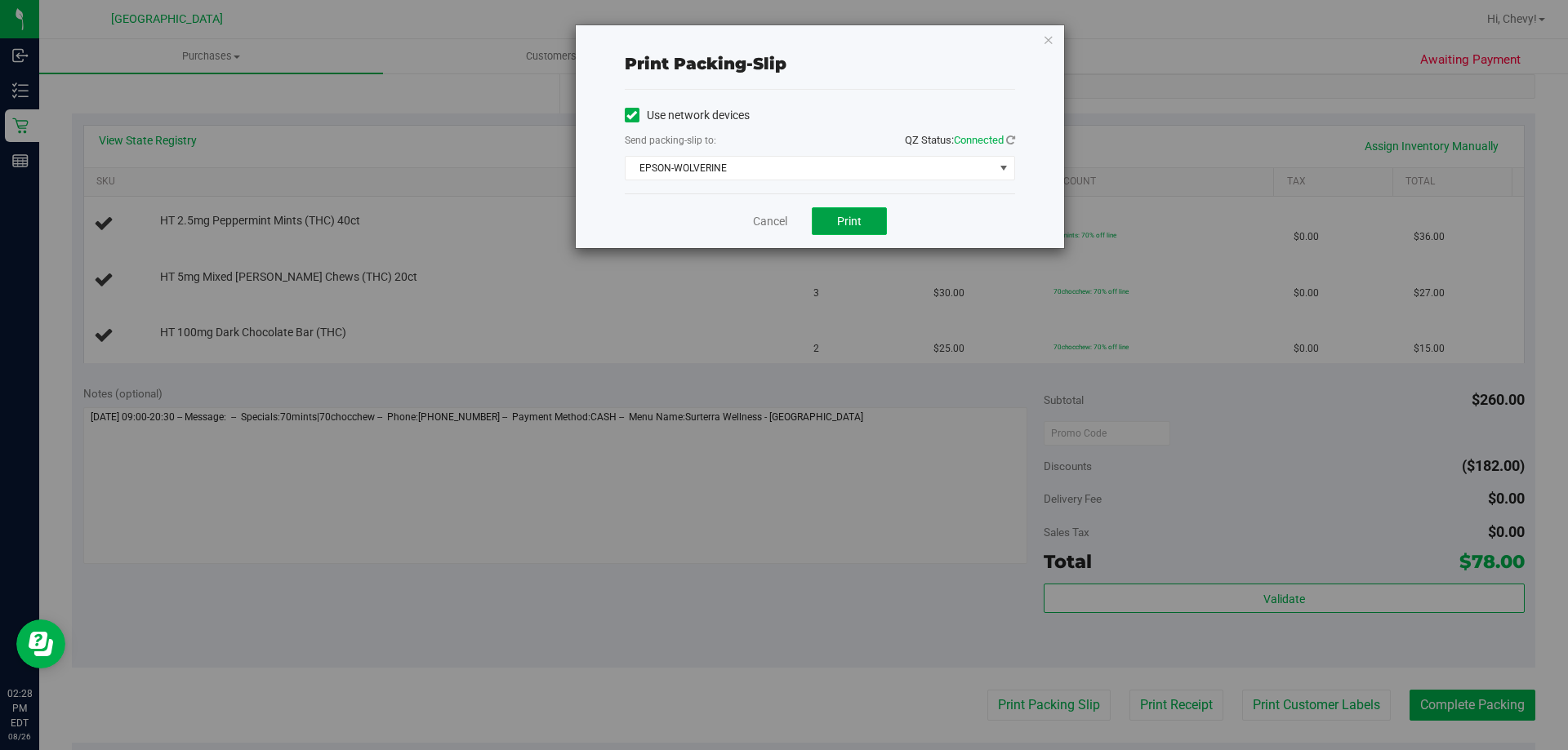
click at [826, 229] on button "Print" at bounding box center [849, 221] width 75 height 28
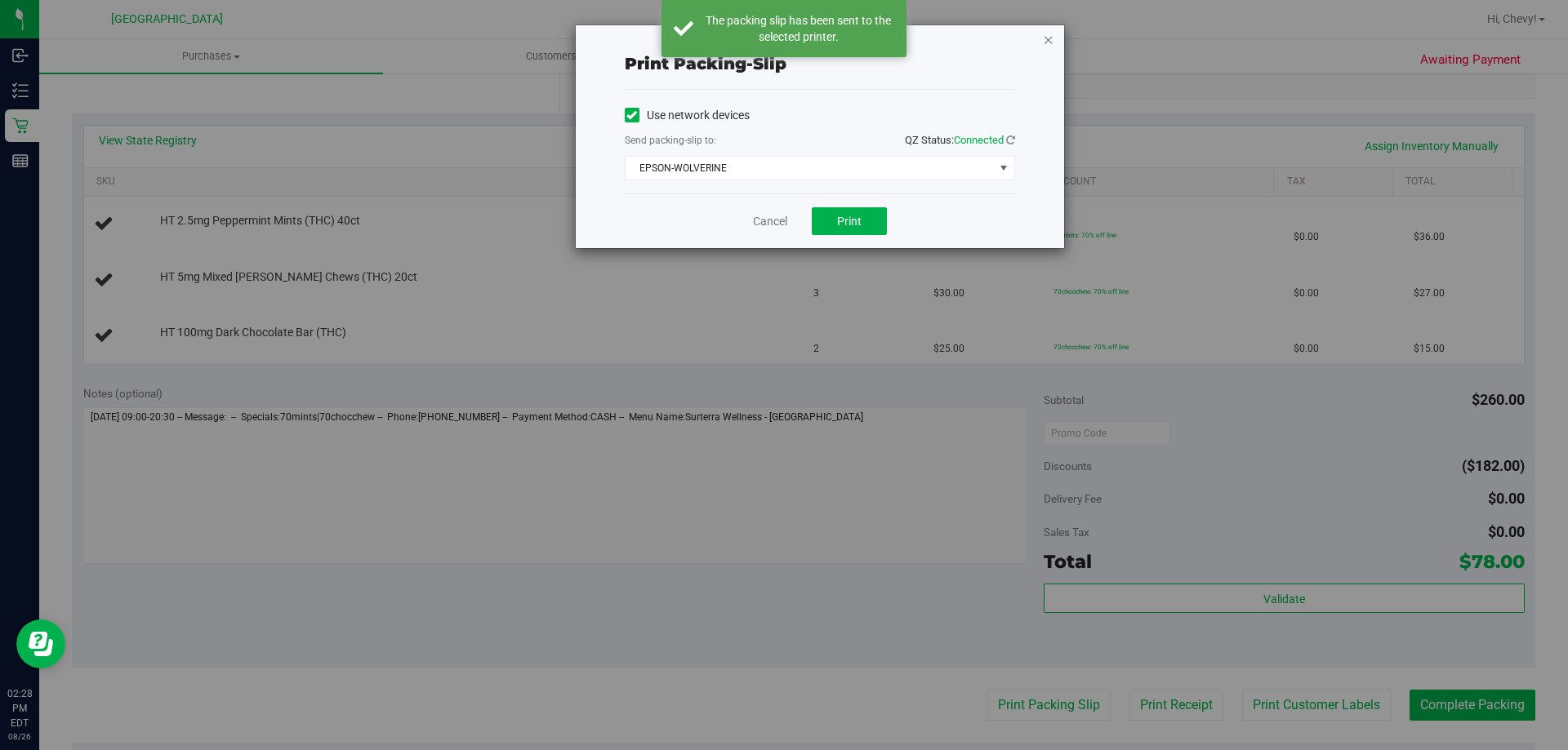
click at [1050, 42] on icon "button" at bounding box center [1049, 39] width 12 height 20
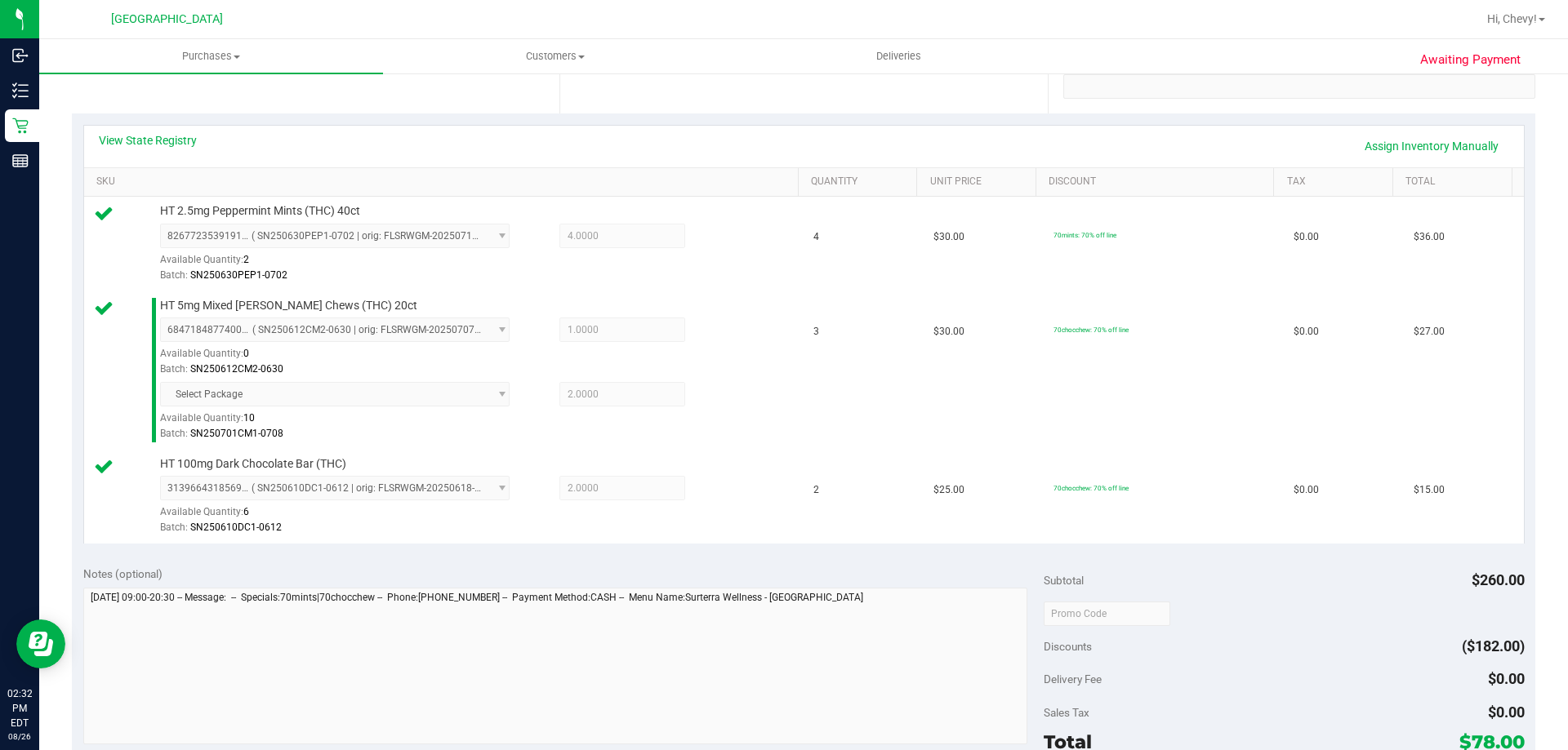
scroll to position [489, 0]
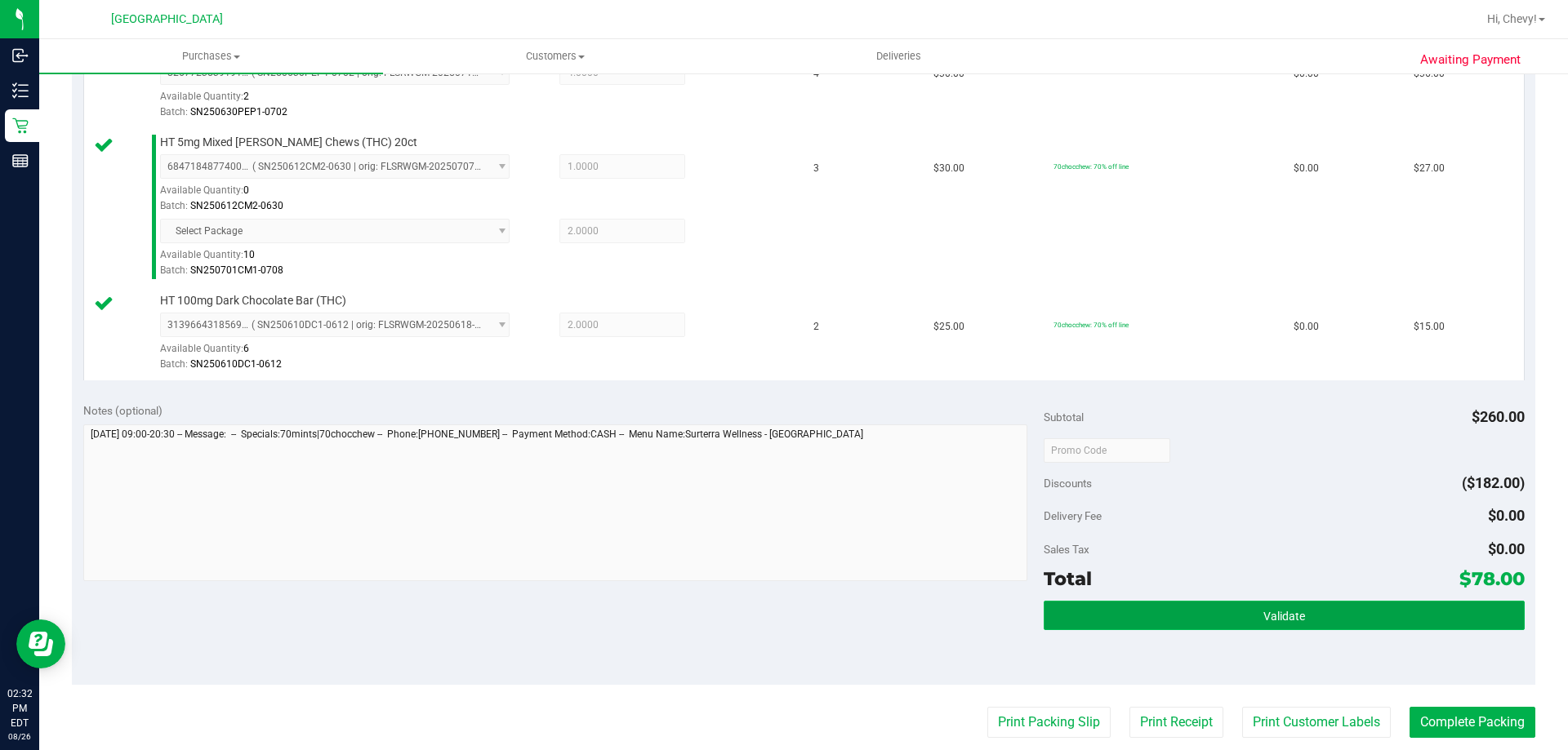
click at [1296, 615] on button "Validate" at bounding box center [1284, 616] width 480 height 30
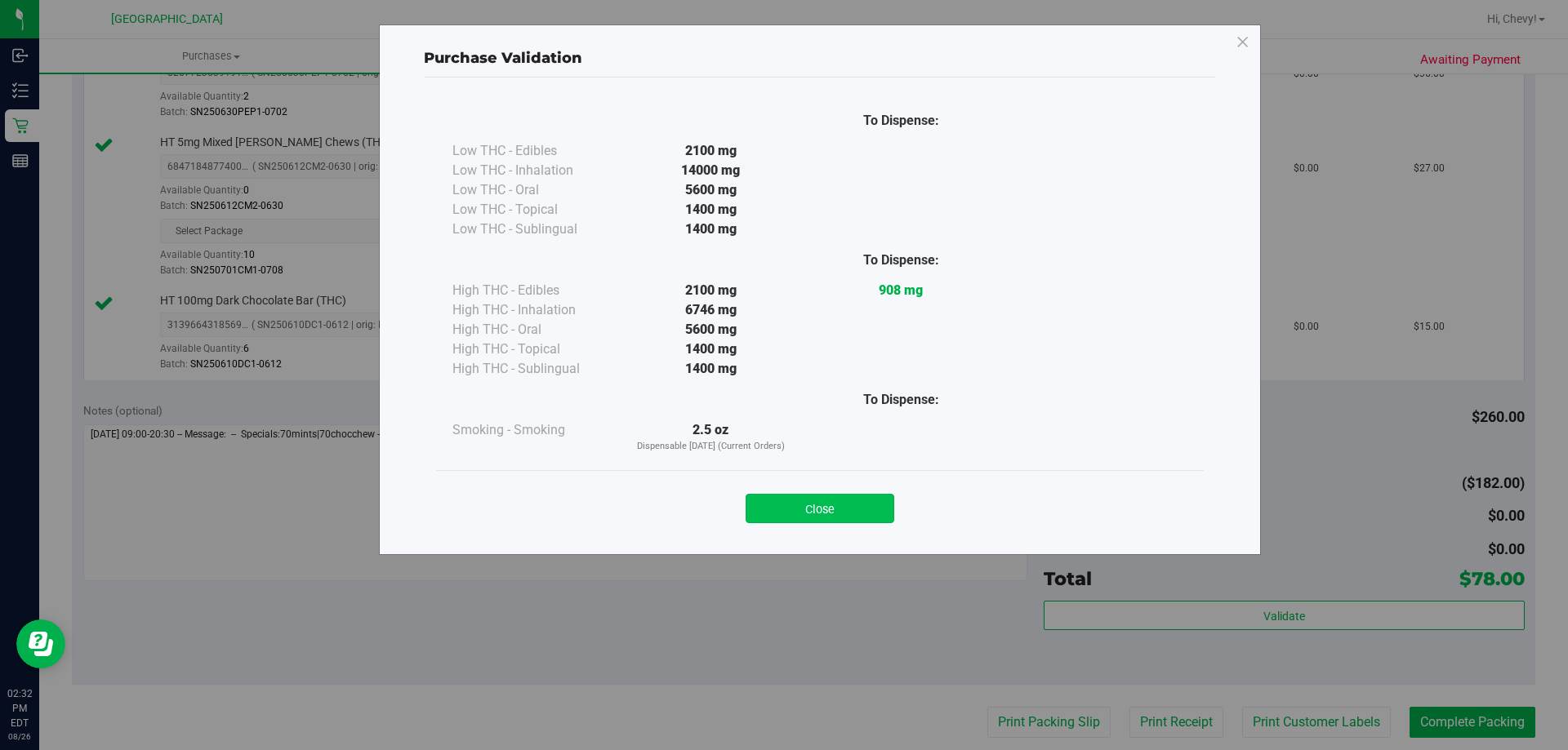
click at [852, 506] on button "Close" at bounding box center [820, 509] width 149 height 30
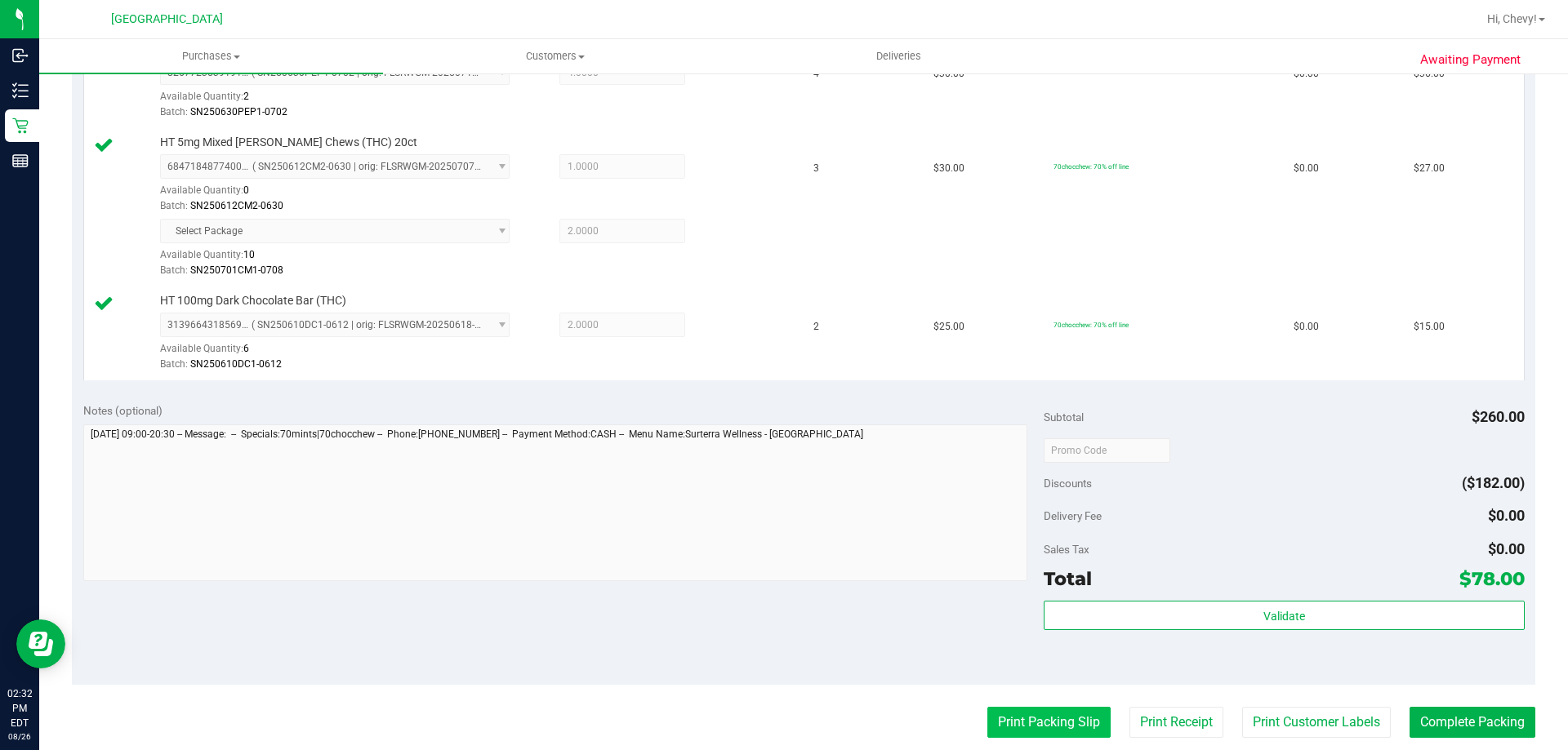
click at [993, 726] on button "Print Packing Slip" at bounding box center [1049, 721] width 123 height 31
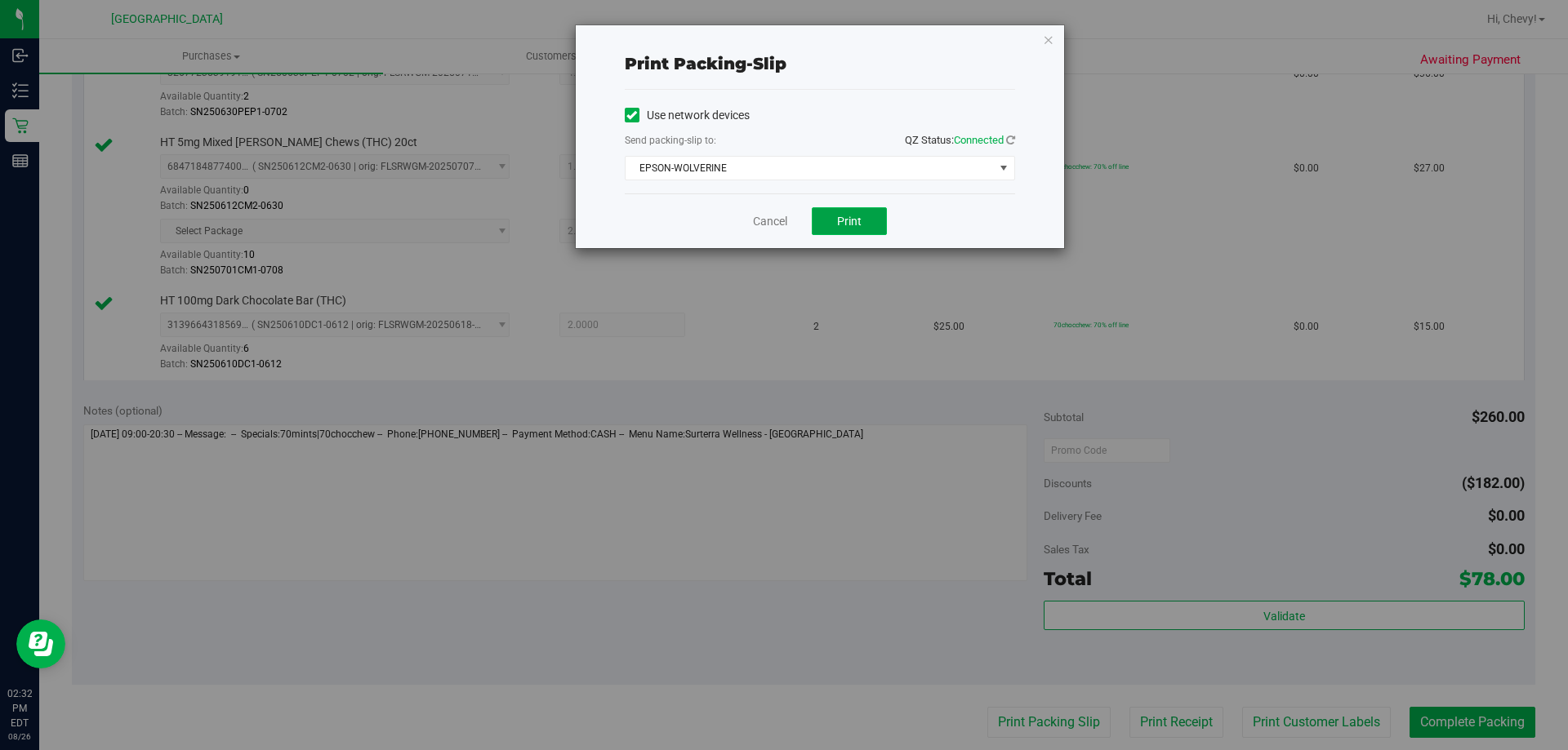
click at [837, 215] on span "Print" at bounding box center [849, 221] width 25 height 13
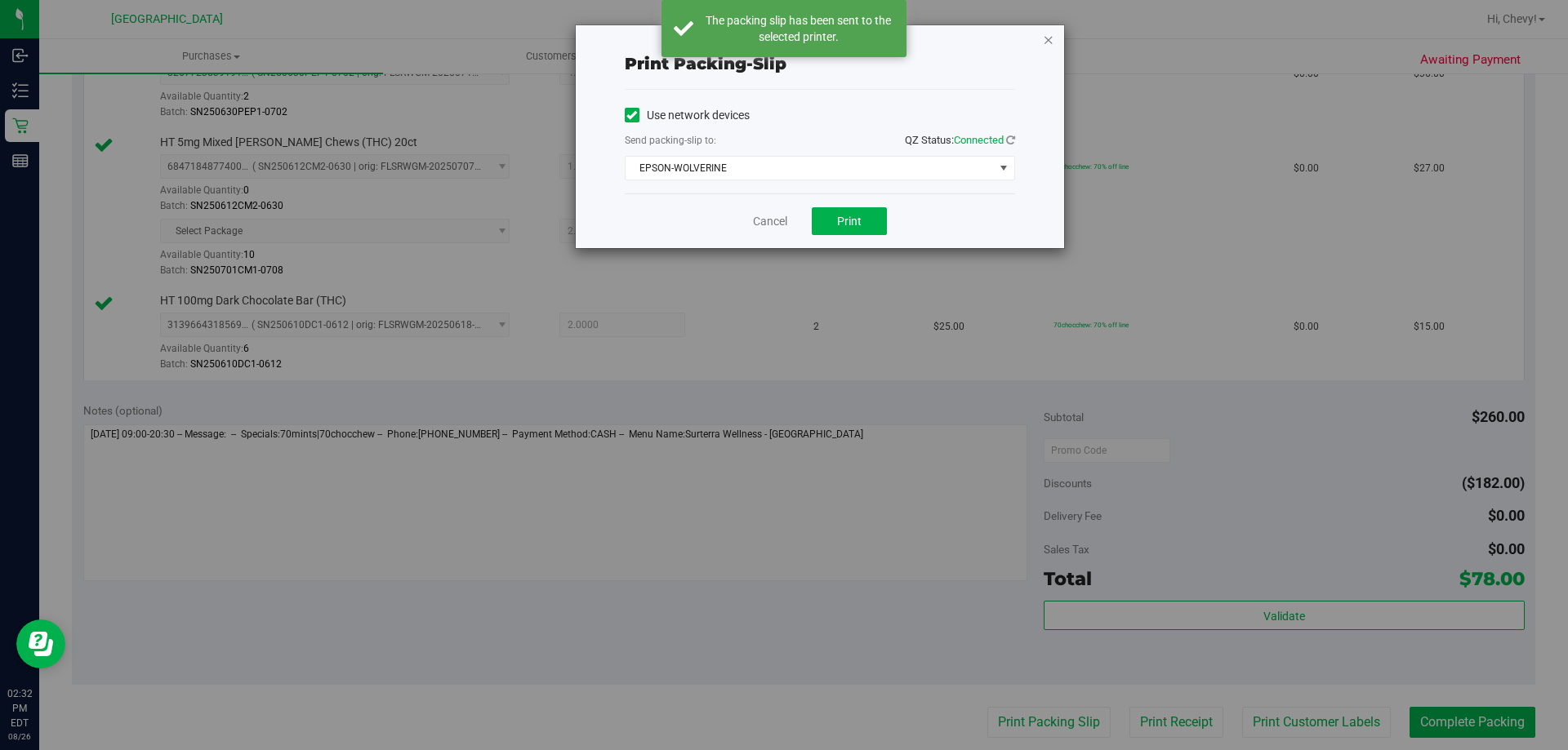
click at [1051, 40] on icon "button" at bounding box center [1049, 39] width 12 height 20
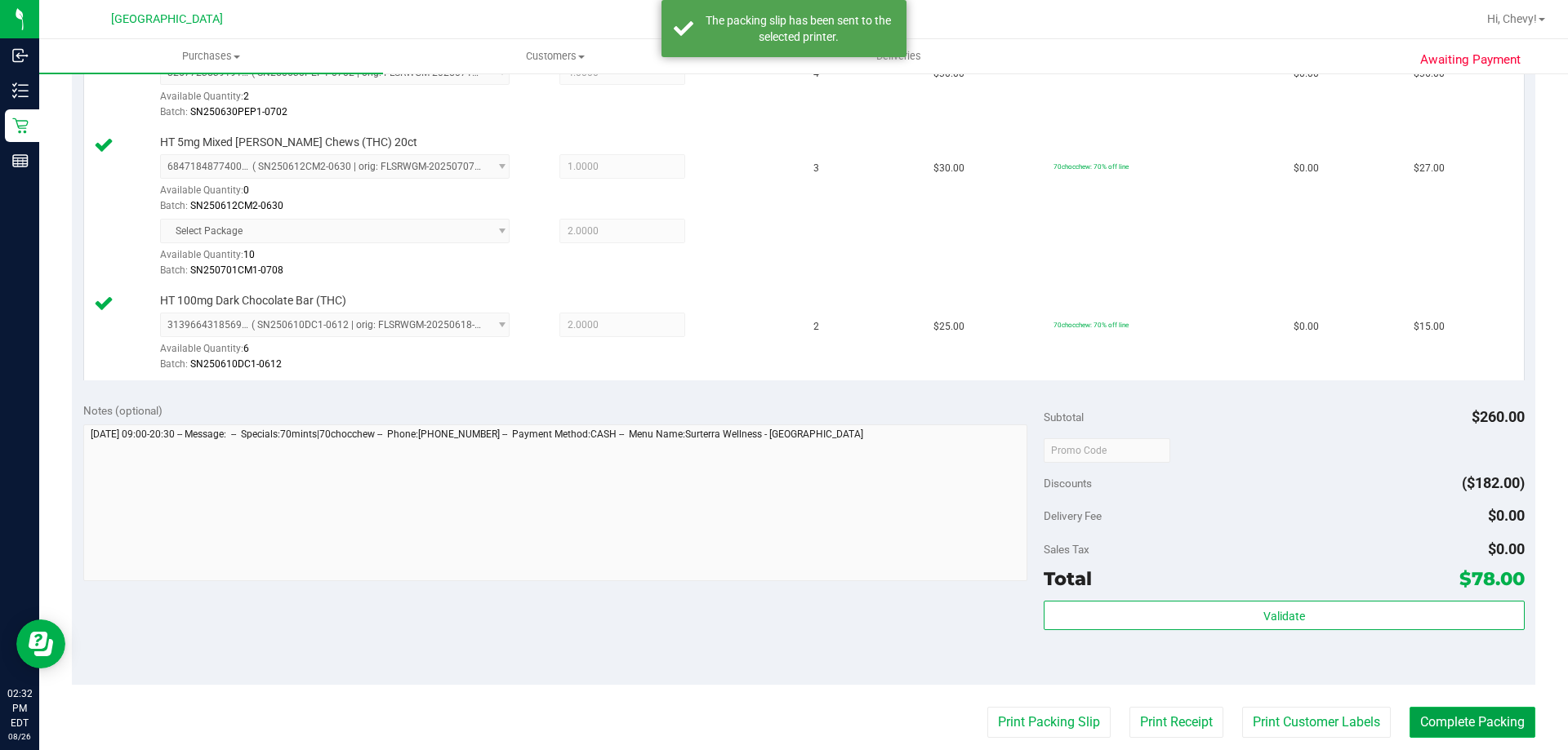
click at [1442, 720] on button "Complete Packing" at bounding box center [1472, 721] width 125 height 31
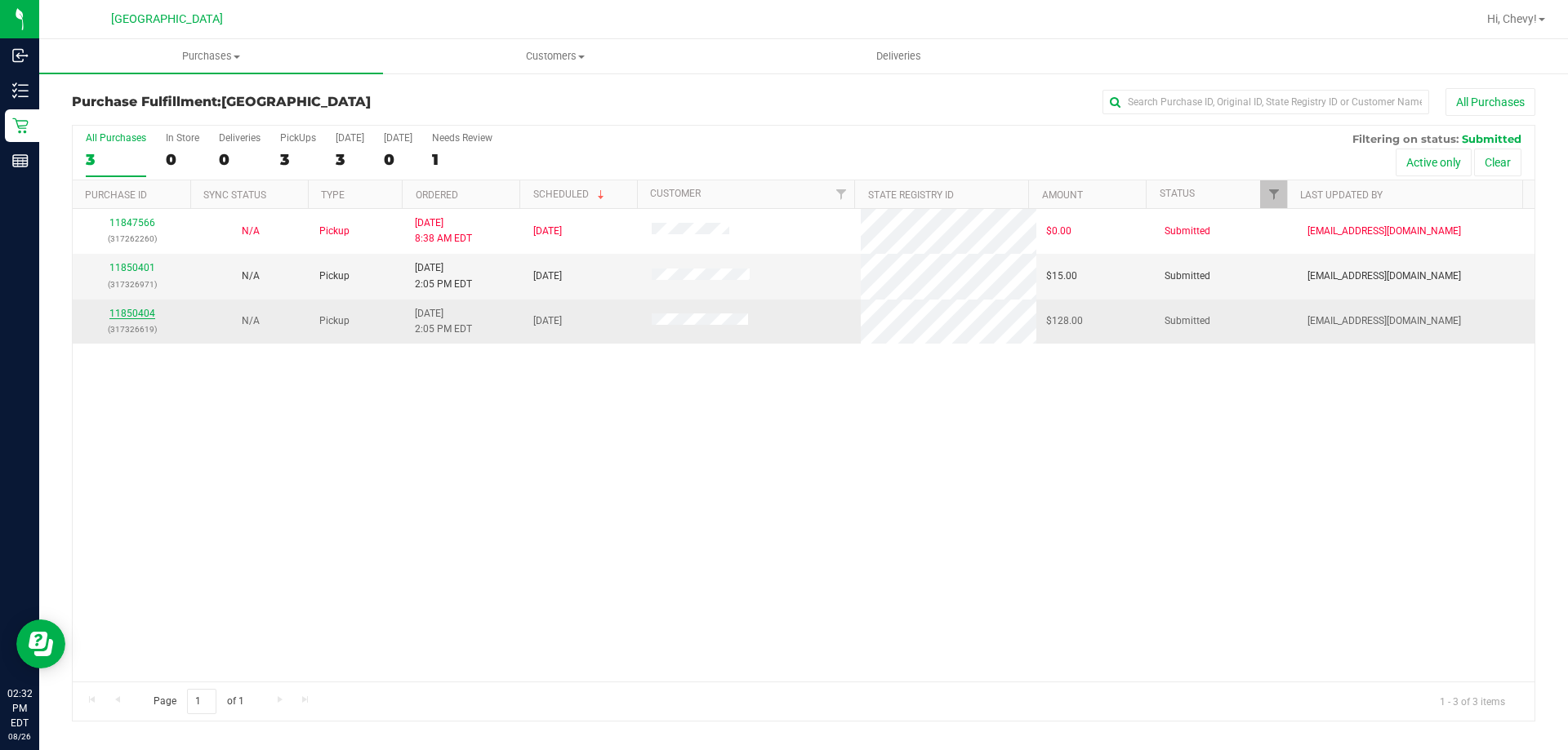
click at [130, 308] on link "11850404" at bounding box center [132, 314] width 45 height 12
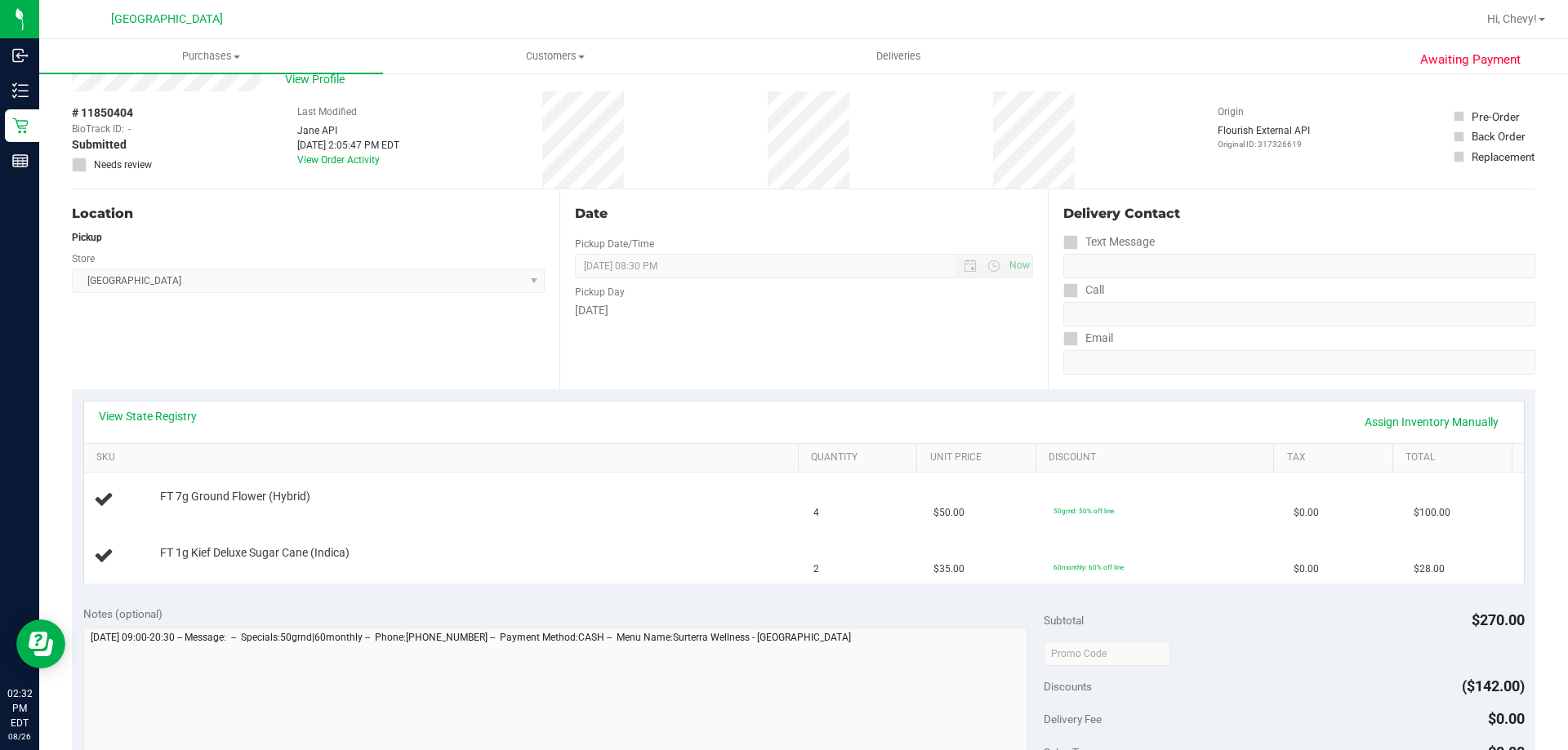
scroll to position [245, 0]
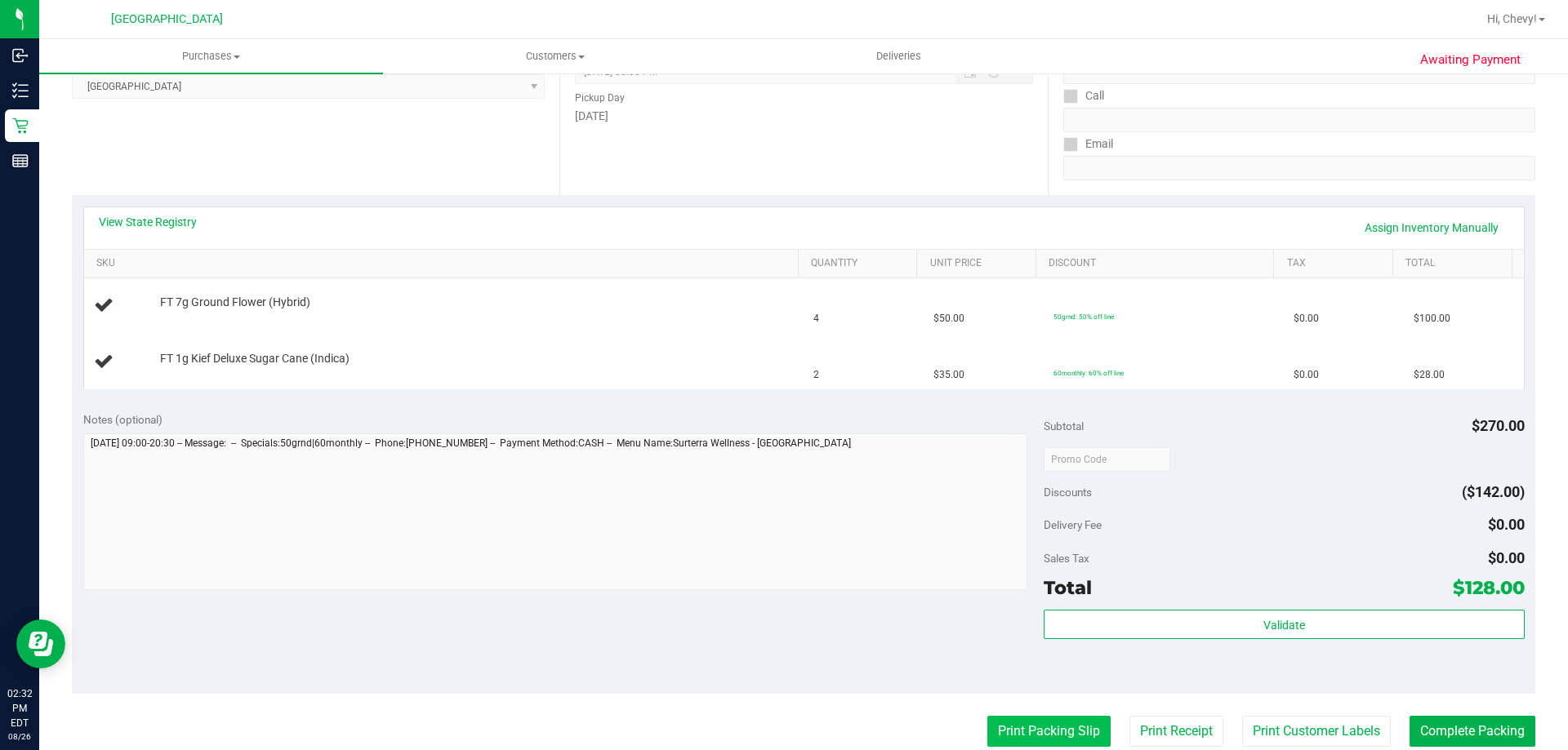
click at [1081, 724] on button "Print Packing Slip" at bounding box center [1049, 731] width 123 height 31
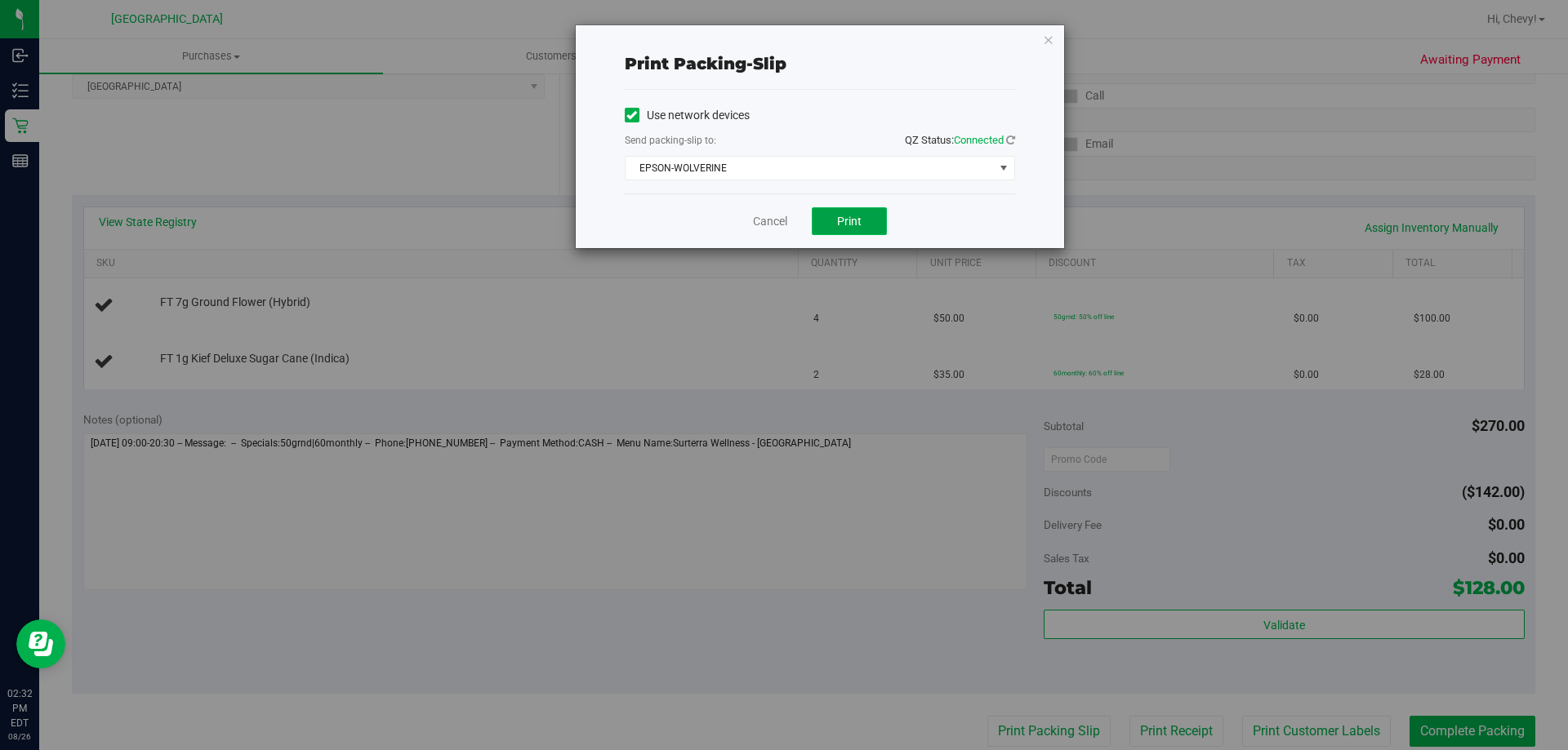
click at [839, 225] on span "Print" at bounding box center [849, 221] width 25 height 13
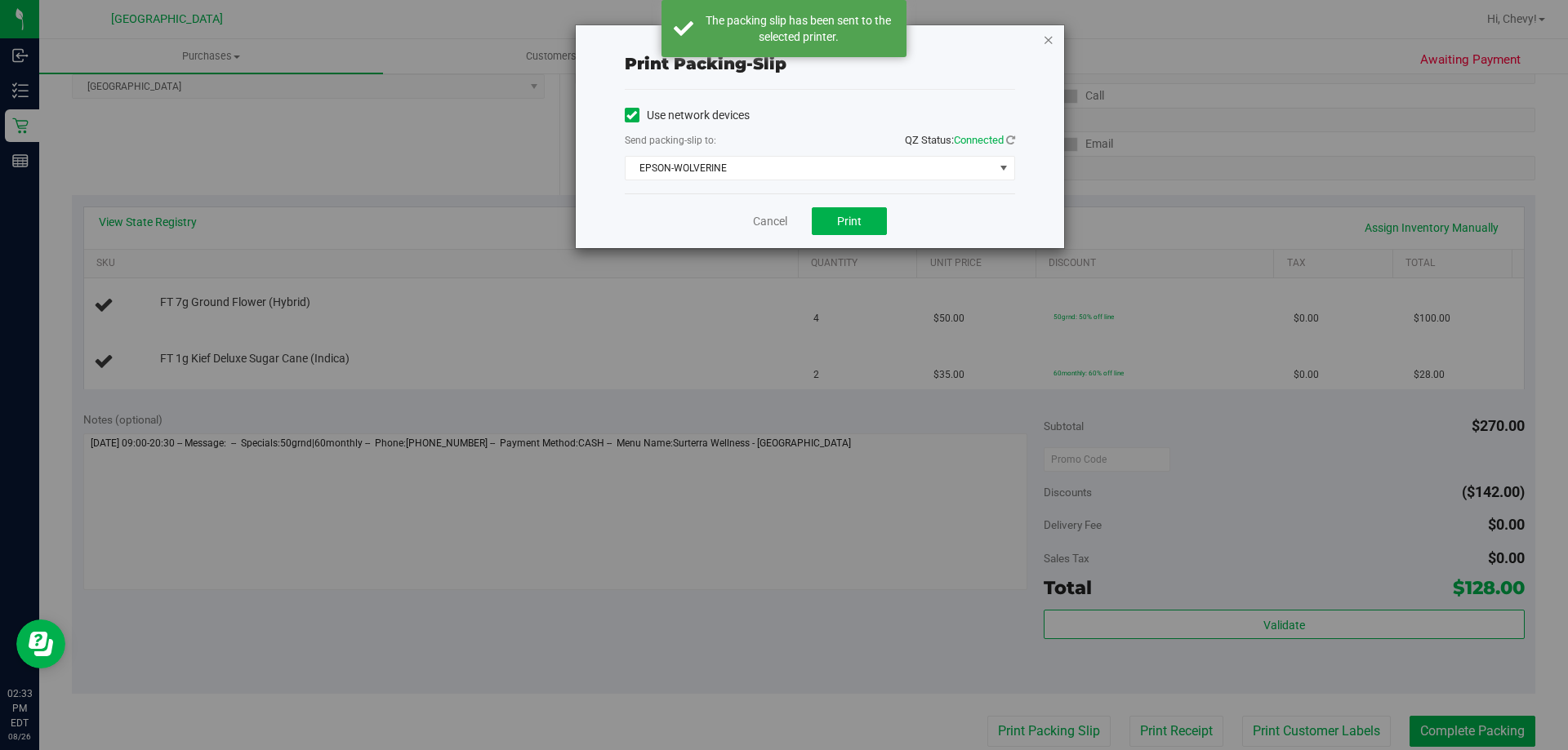
click at [1043, 40] on icon "button" at bounding box center [1049, 39] width 12 height 20
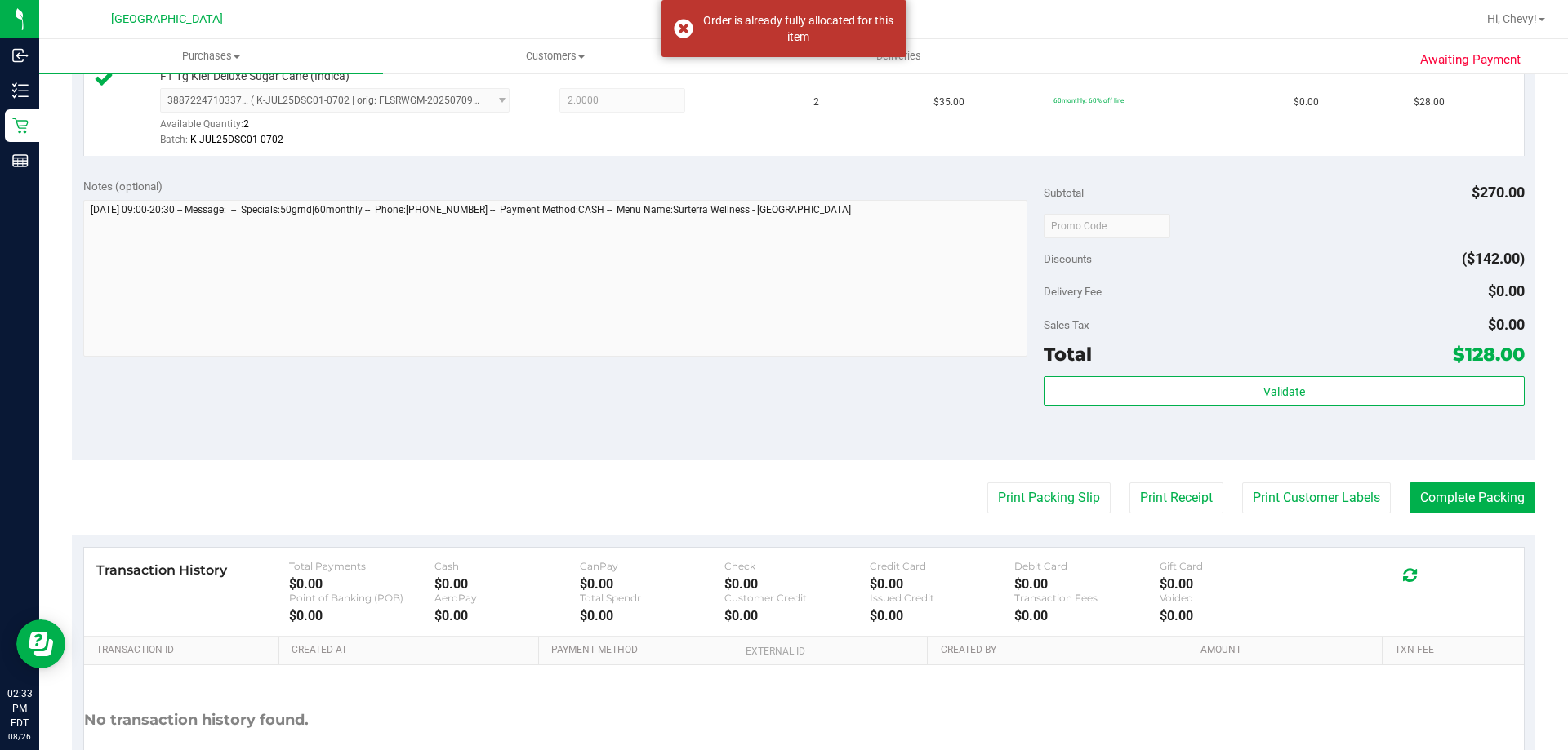
scroll to position [679, 0]
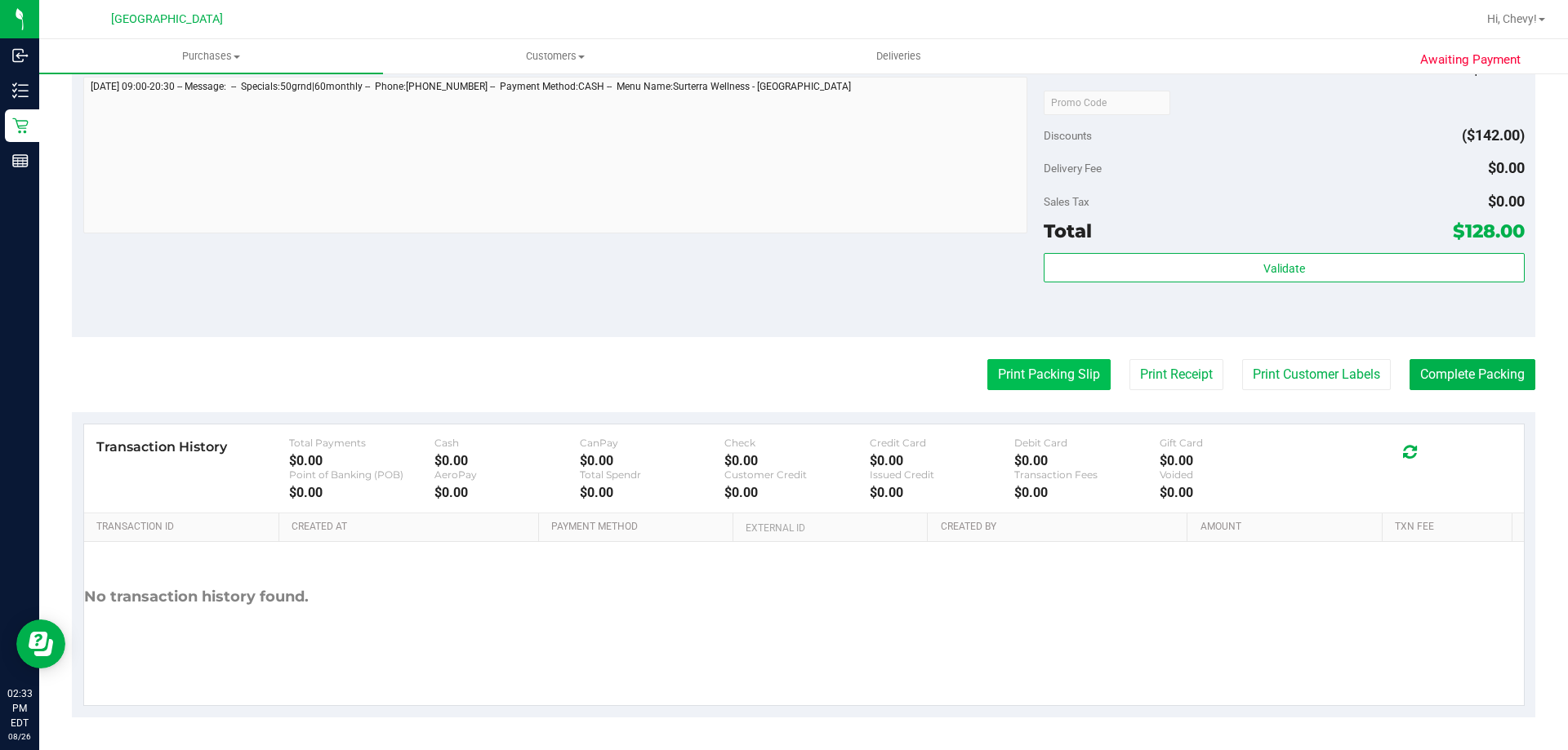
click at [1076, 376] on button "Print Packing Slip" at bounding box center [1049, 374] width 123 height 31
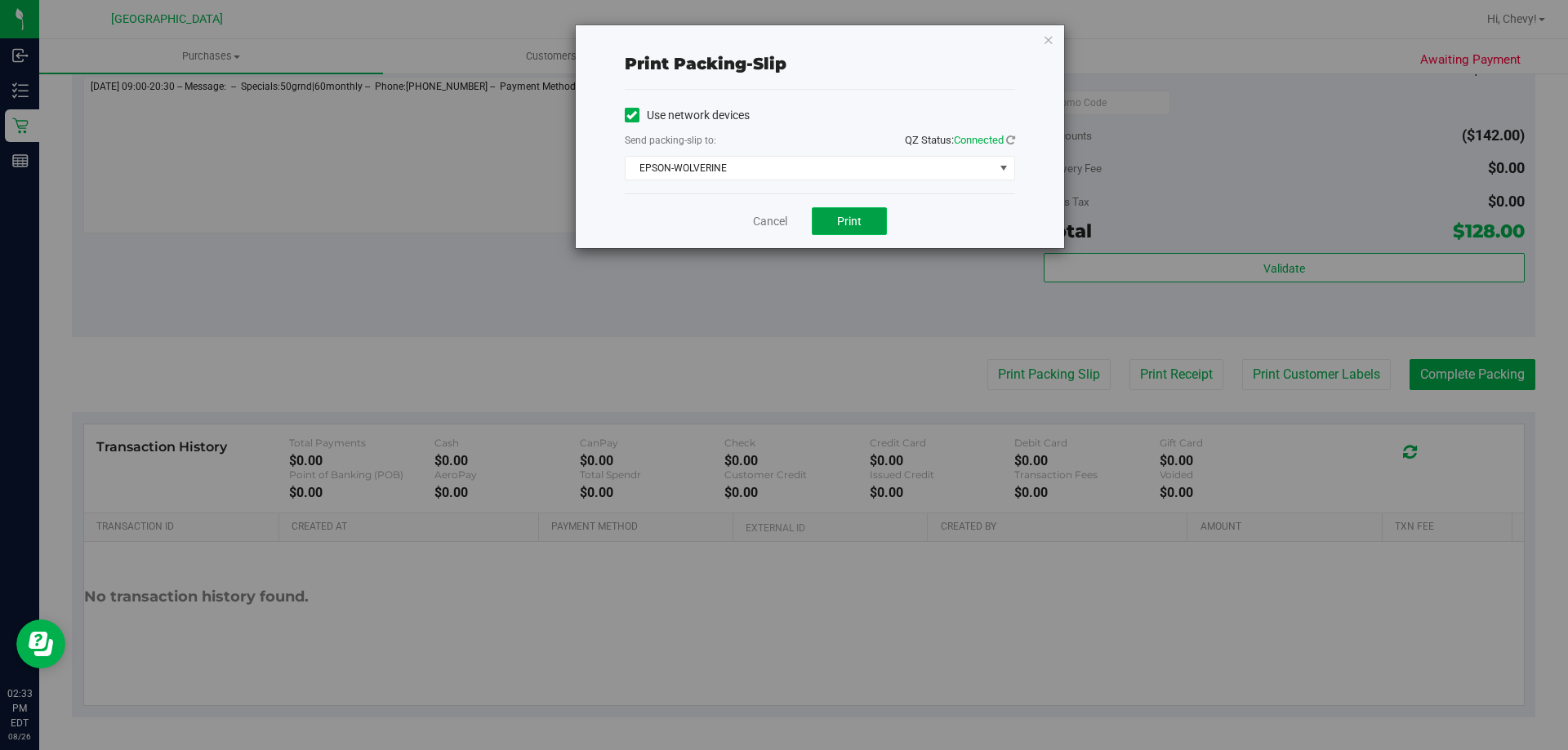
click at [886, 230] on button "Print" at bounding box center [849, 221] width 75 height 28
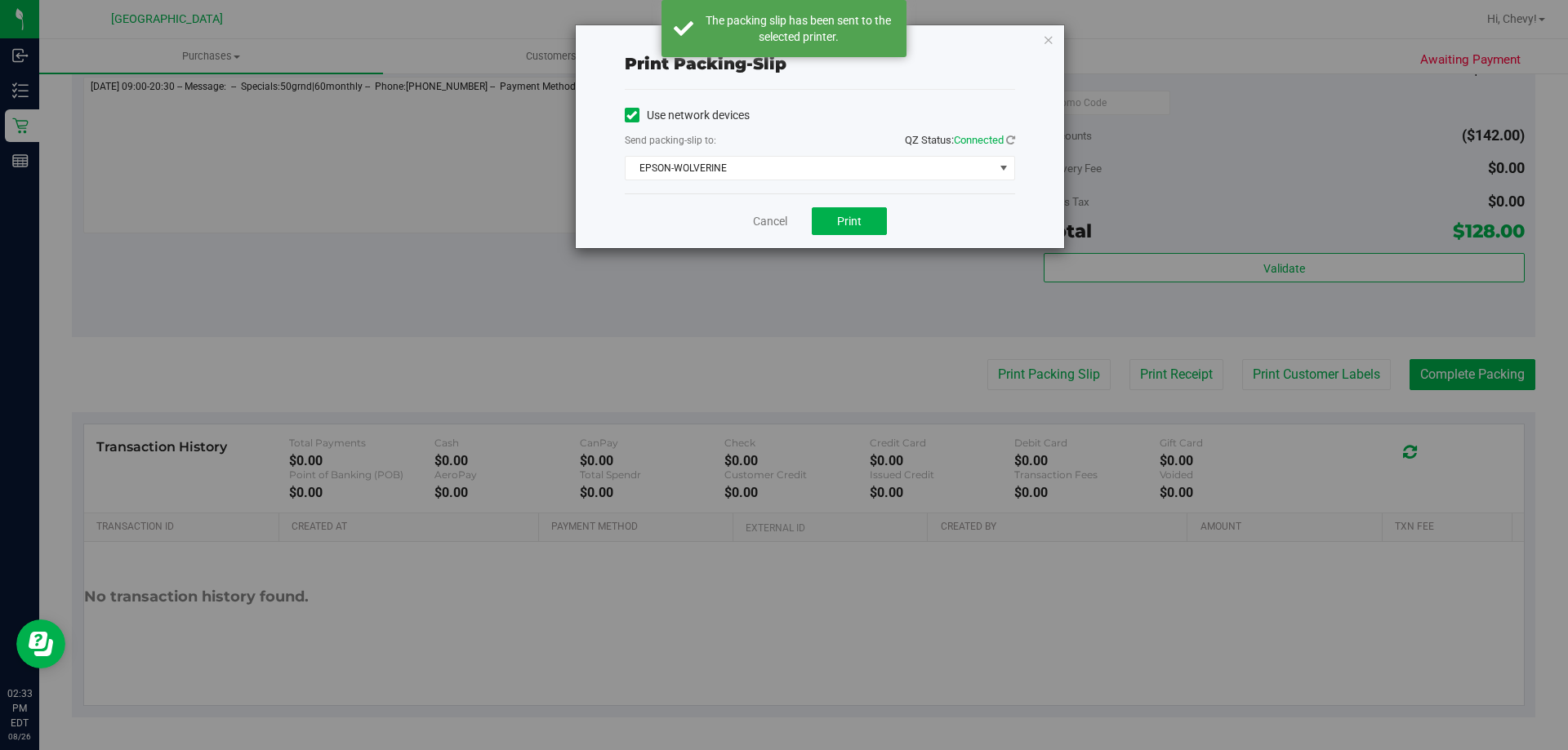
click at [1058, 45] on div "Print packing-slip Use network devices Send packing-slip to: QZ Status: Connect…" at bounding box center [820, 137] width 489 height 223
click at [1048, 45] on icon "button" at bounding box center [1049, 39] width 12 height 20
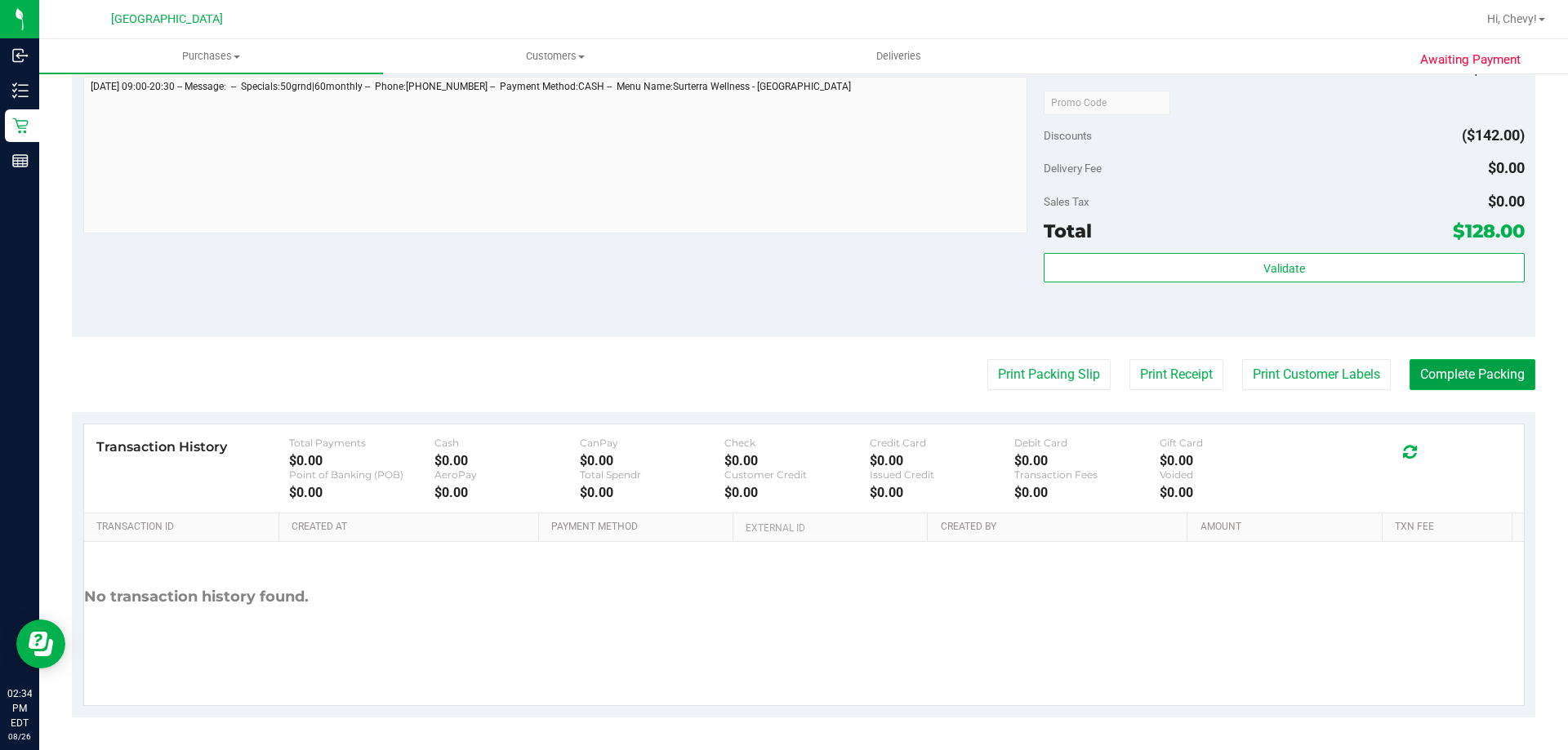
click at [1471, 381] on button "Complete Packing" at bounding box center [1472, 374] width 125 height 31
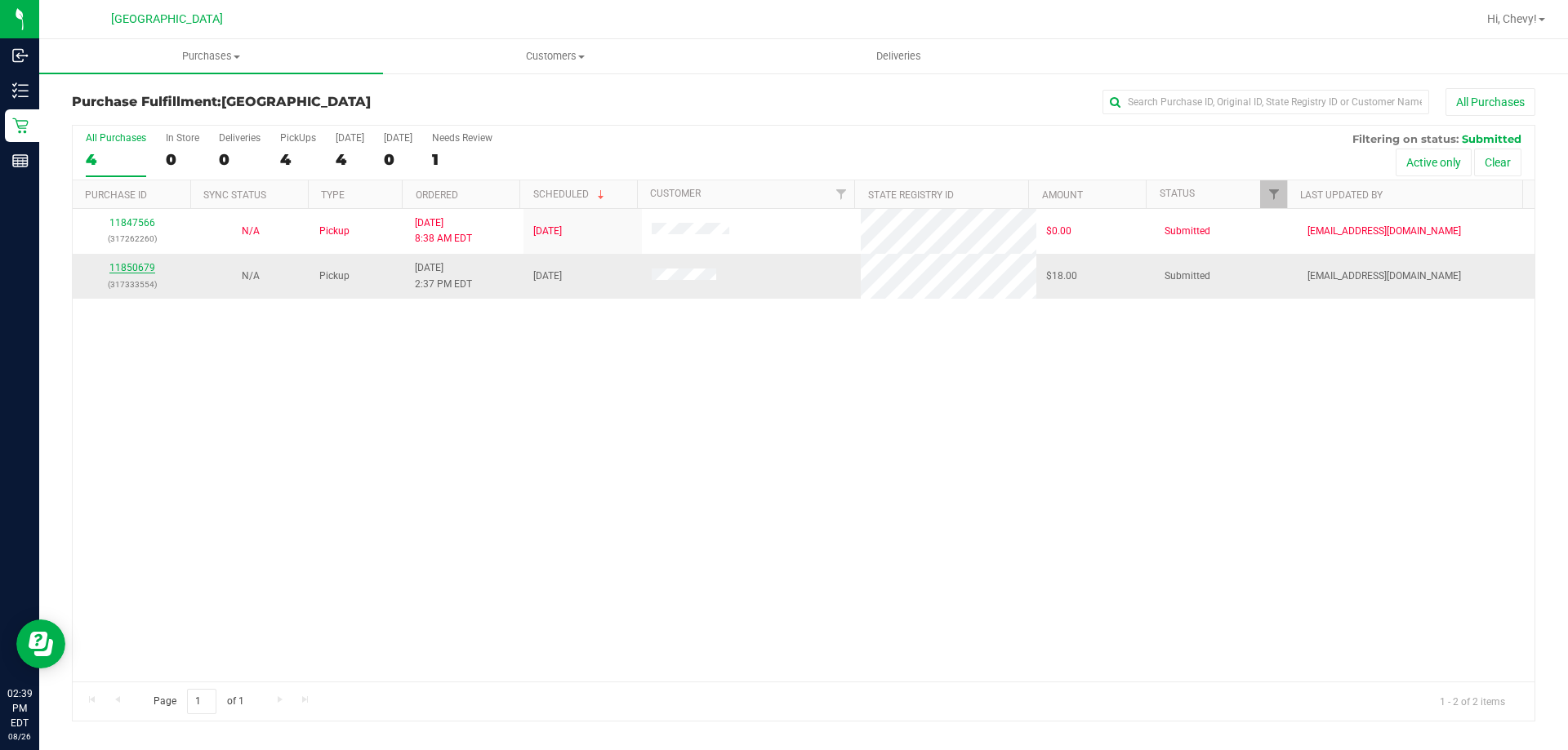
click at [135, 266] on link "11850679" at bounding box center [132, 268] width 45 height 12
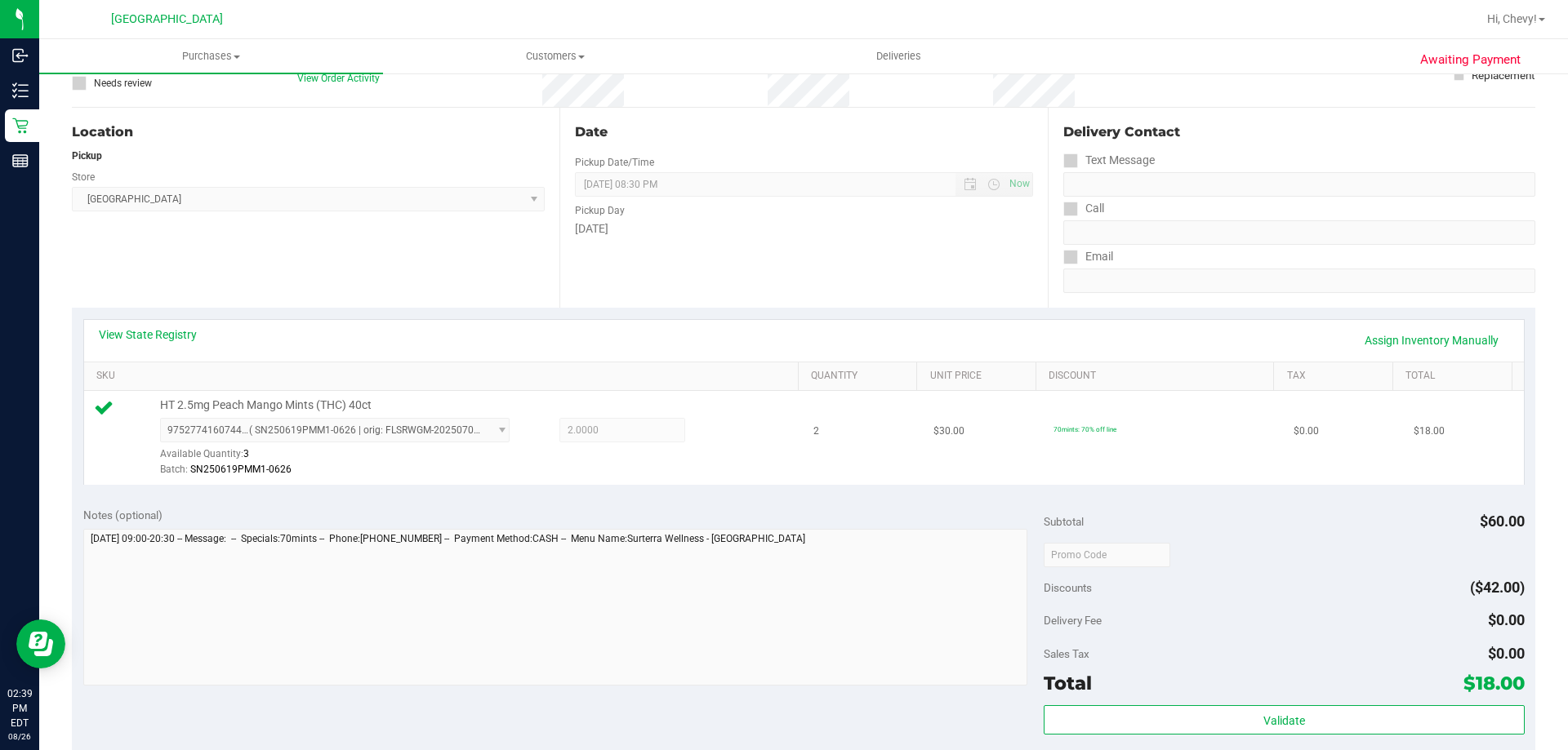
scroll to position [163, 0]
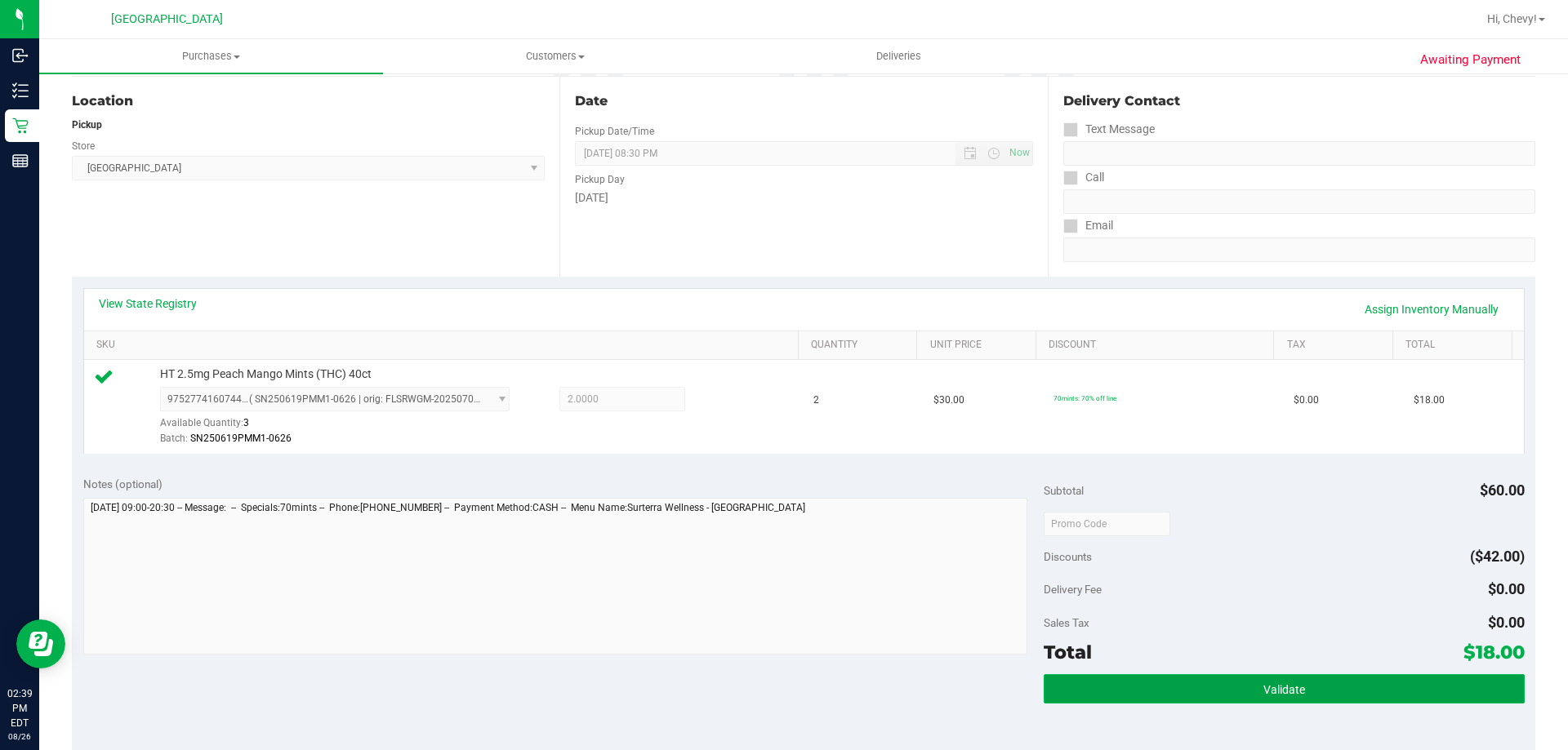
click at [1454, 685] on button "Validate" at bounding box center [1284, 689] width 480 height 30
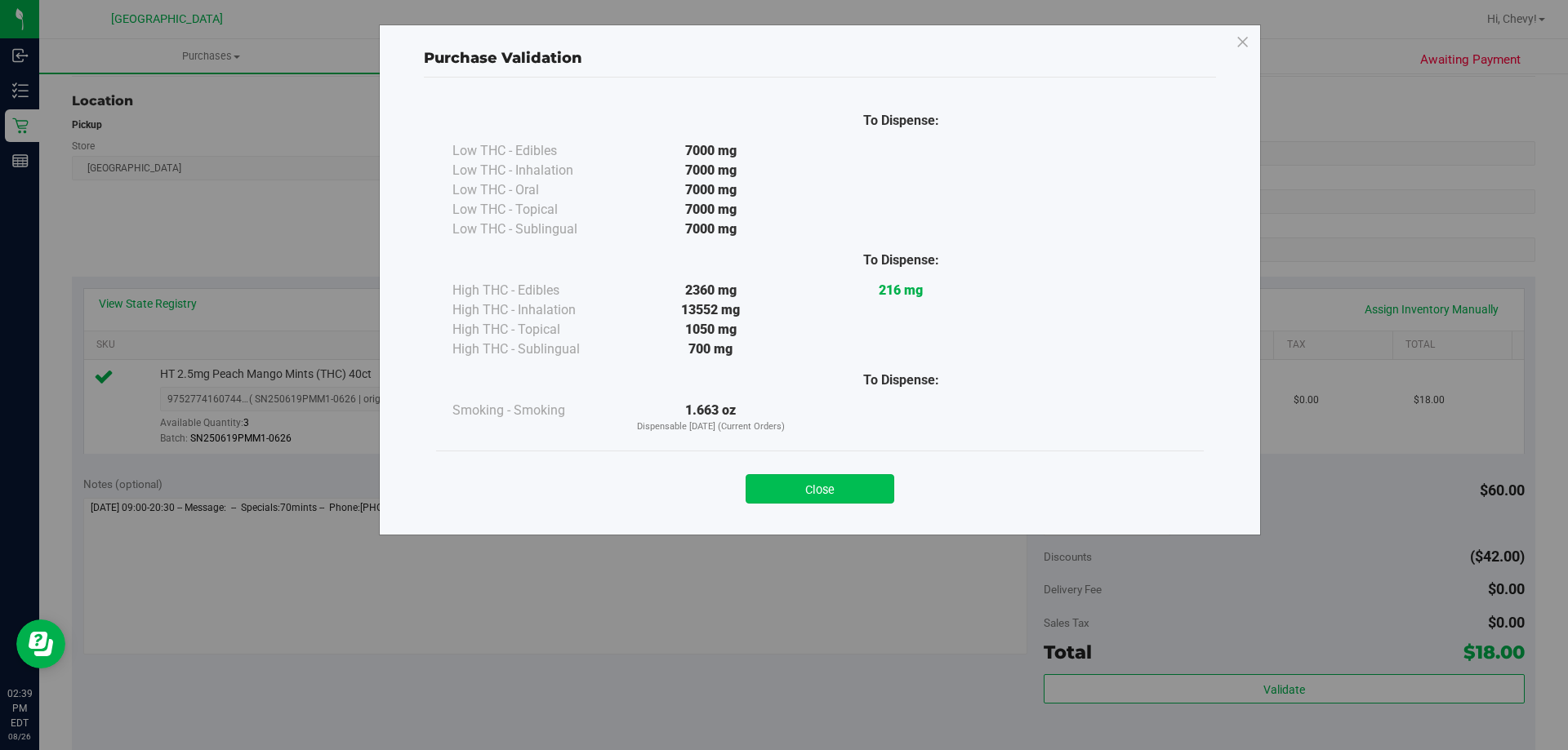
click at [840, 485] on button "Close" at bounding box center [820, 489] width 149 height 30
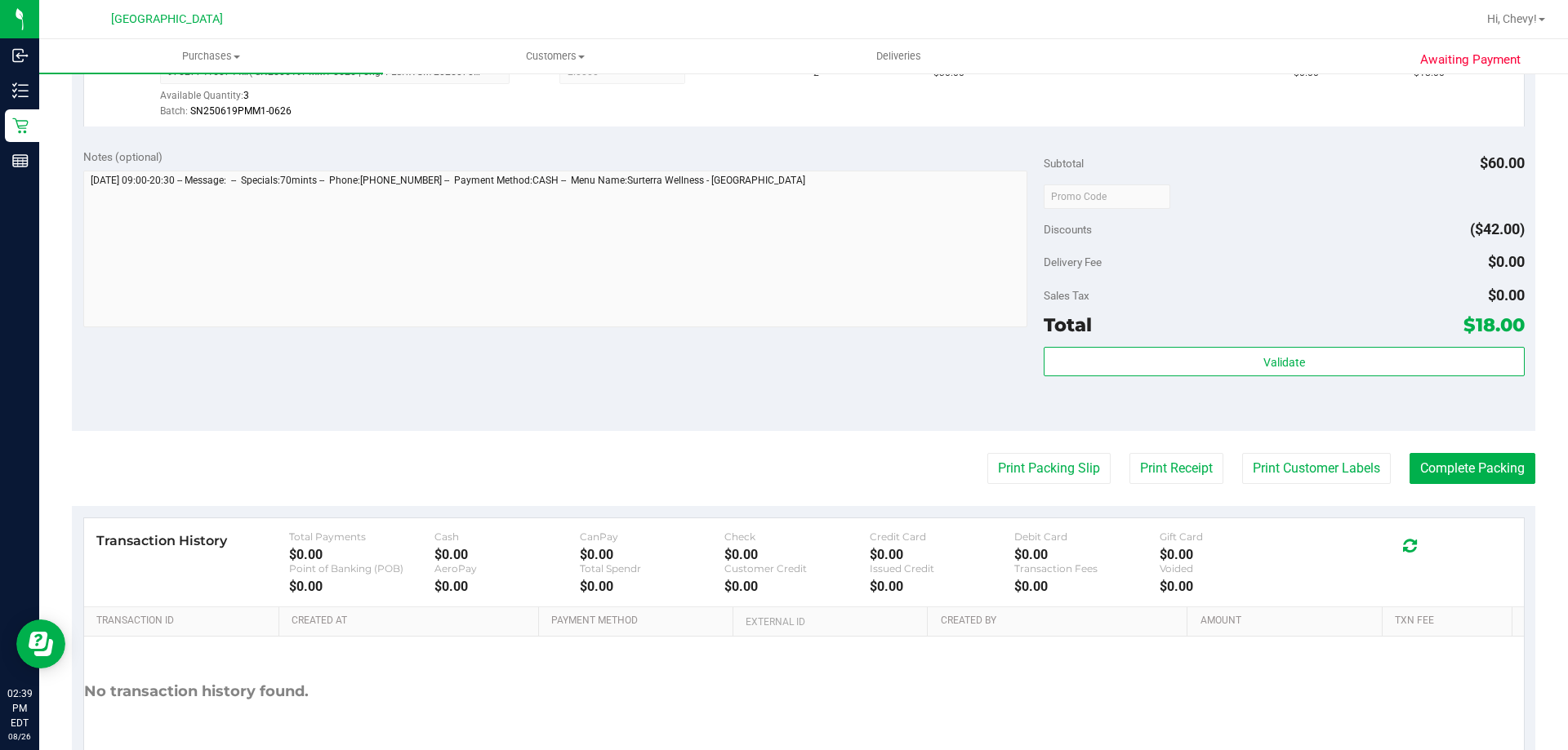
scroll to position [571, 0]
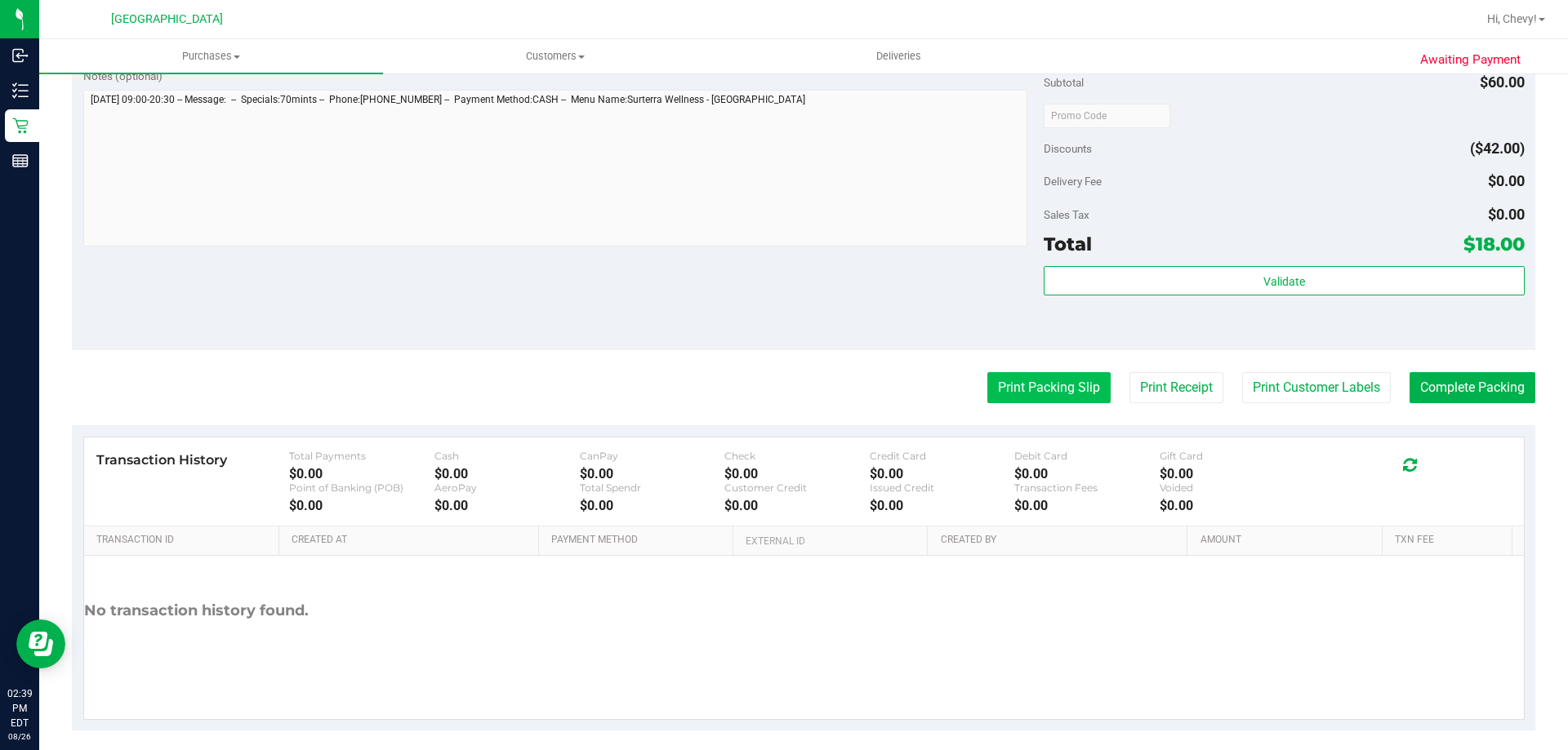
click at [1069, 395] on button "Print Packing Slip" at bounding box center [1049, 387] width 123 height 31
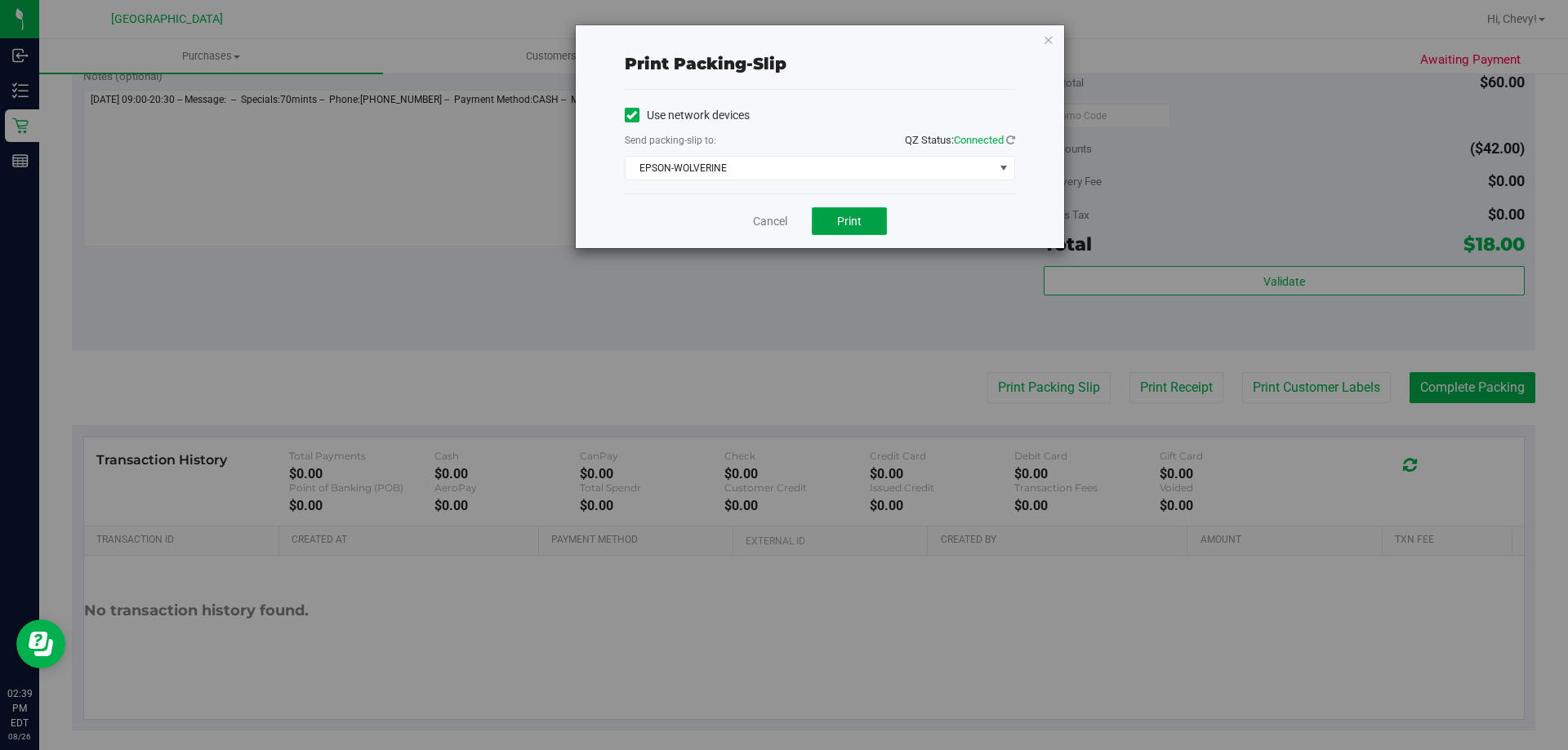
click at [871, 219] on button "Print" at bounding box center [849, 221] width 75 height 28
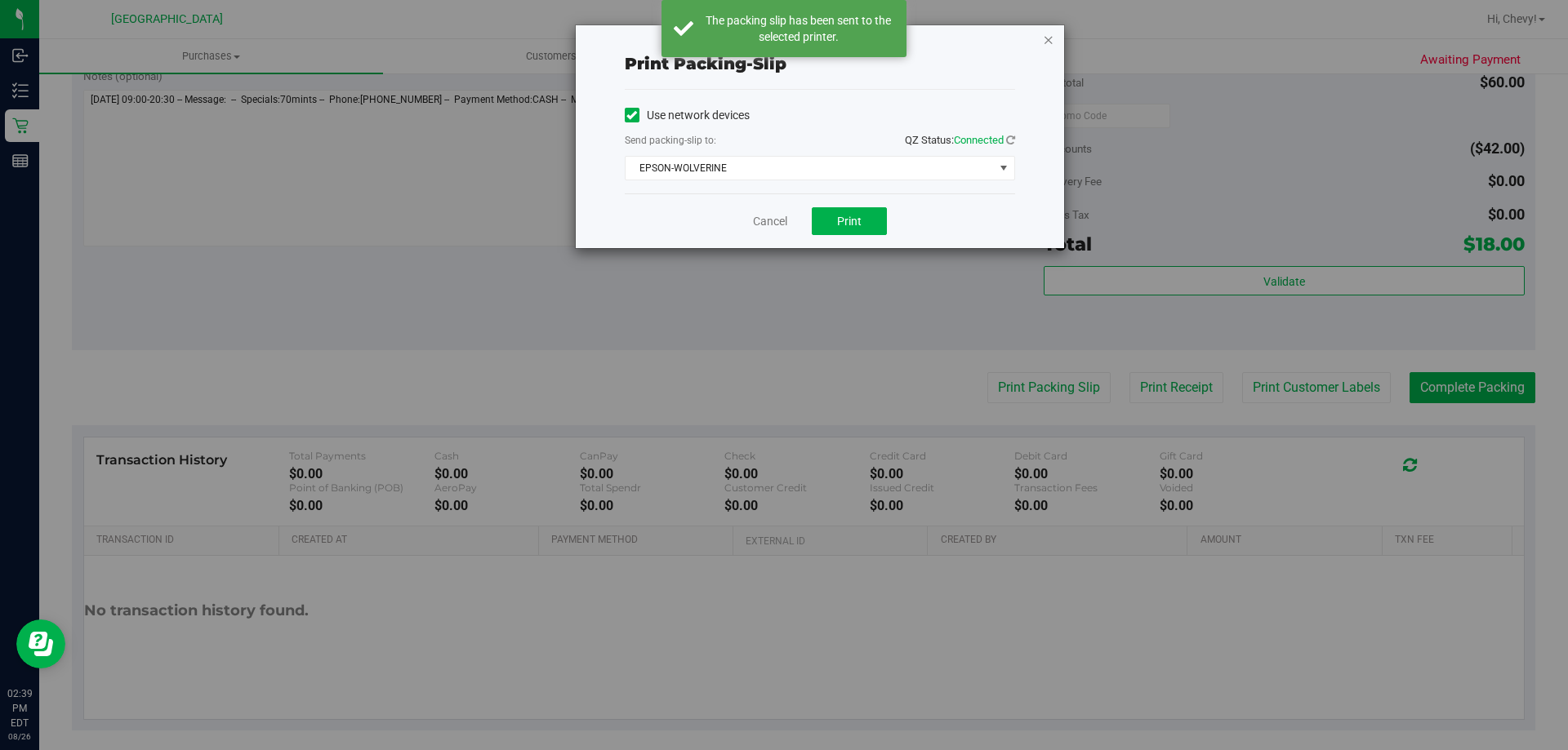
click at [1047, 39] on icon "button" at bounding box center [1049, 39] width 12 height 20
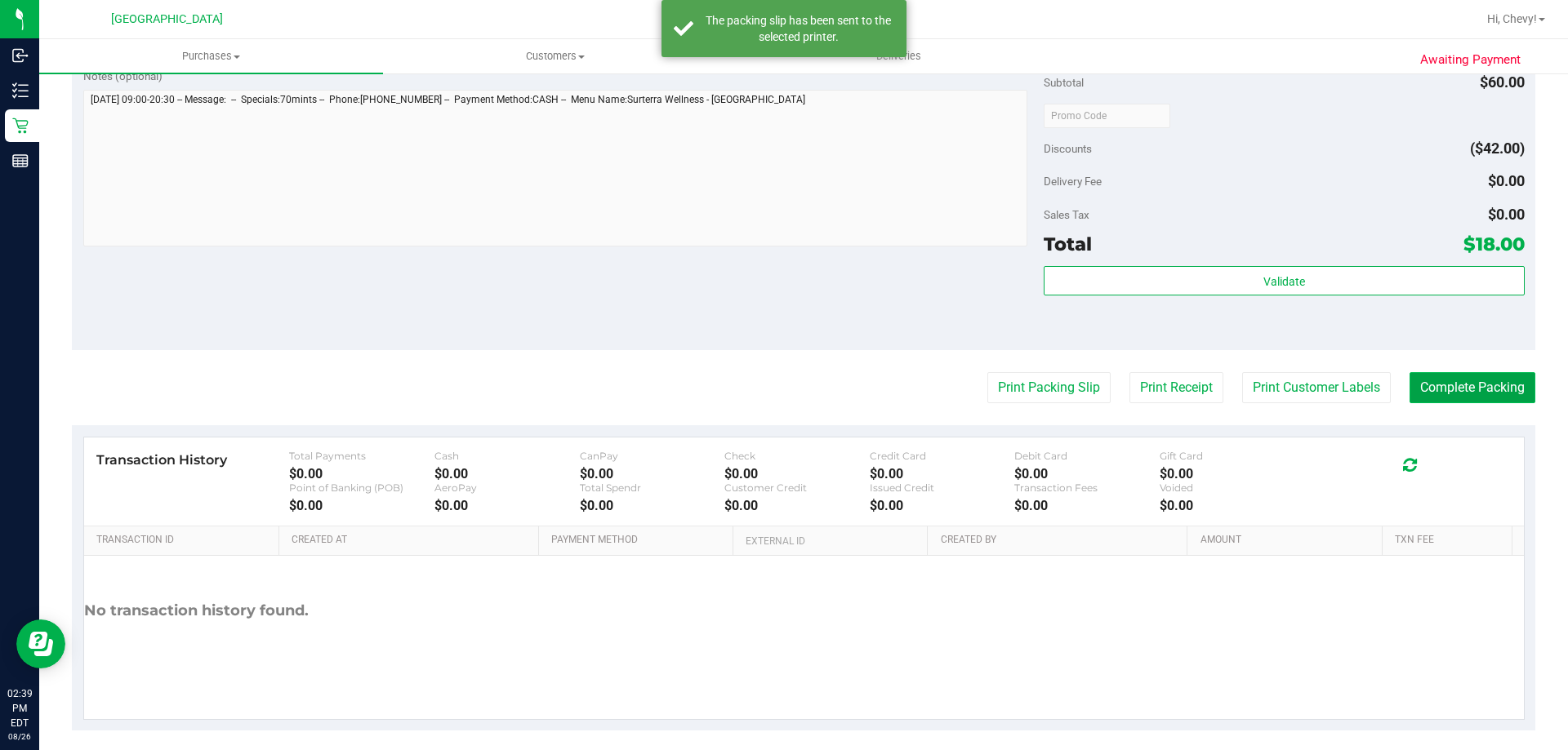
click at [1437, 397] on button "Complete Packing" at bounding box center [1472, 387] width 125 height 31
